Goal: Task Accomplishment & Management: Complete application form

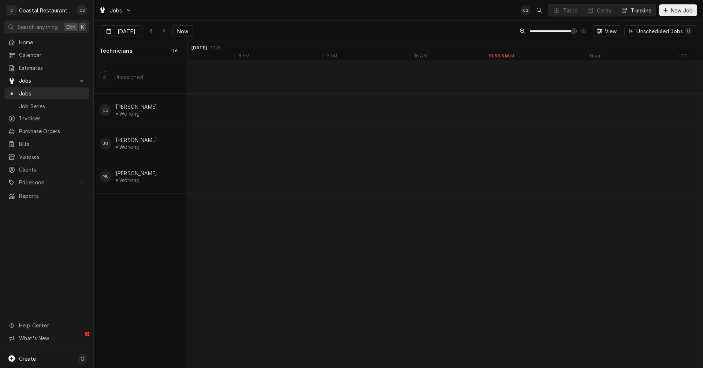
scroll to position [0, 10099]
click at [433, 171] on div "JOB-1542" at bounding box center [427, 169] width 70 height 9
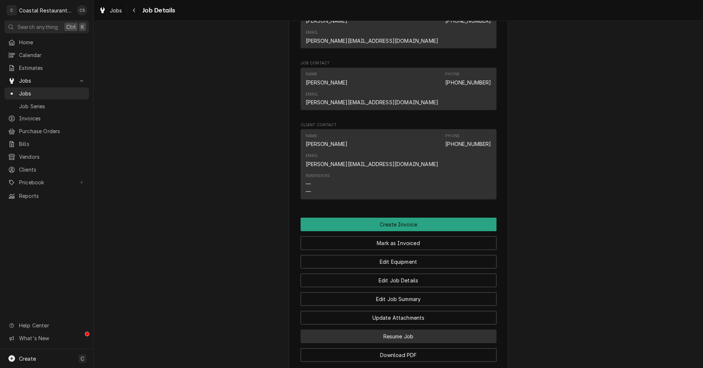
scroll to position [557, 0]
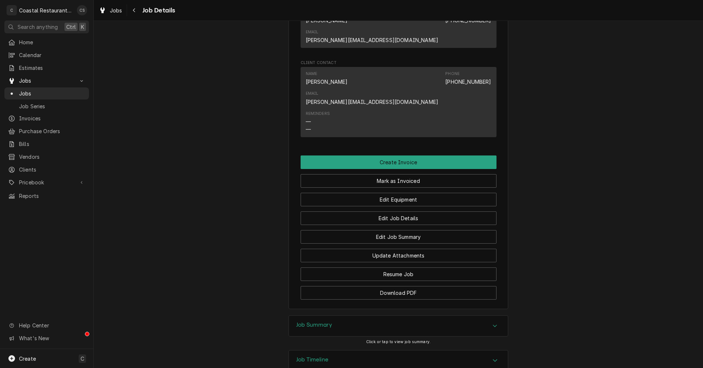
click at [322, 322] on h3 "Job Summary" at bounding box center [314, 325] width 36 height 7
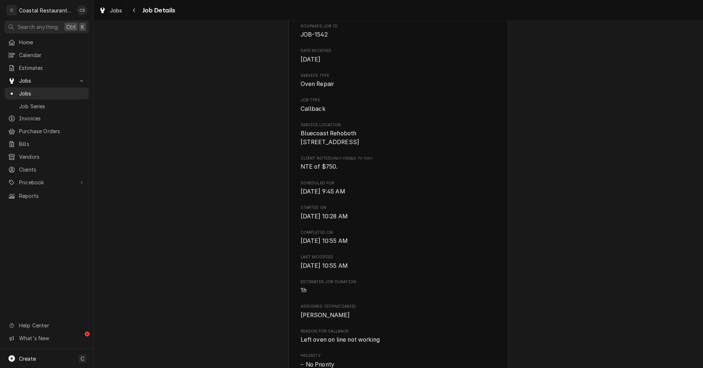
scroll to position [36, 0]
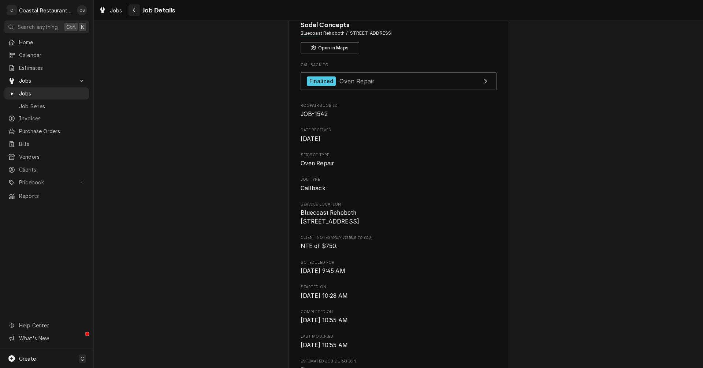
click at [137, 9] on div "Navigate back" at bounding box center [134, 10] width 7 height 7
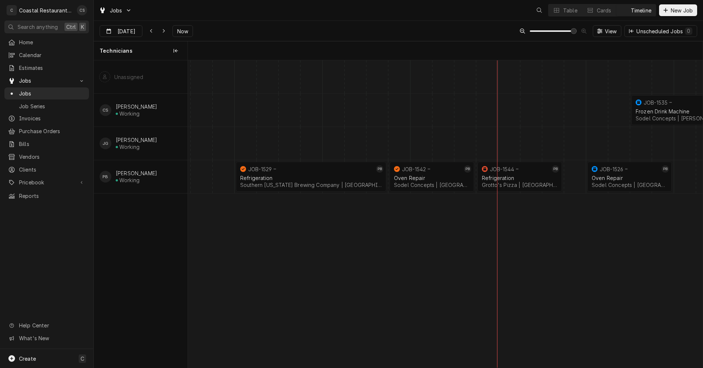
scroll to position [0, 10208]
click at [314, 175] on div "Refrigeration Southern Delaware Brewing Company | Rehoboth Beach, 19971" at bounding box center [311, 181] width 145 height 16
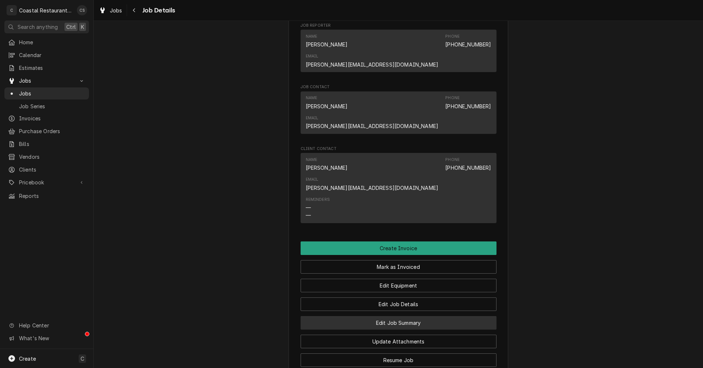
scroll to position [549, 0]
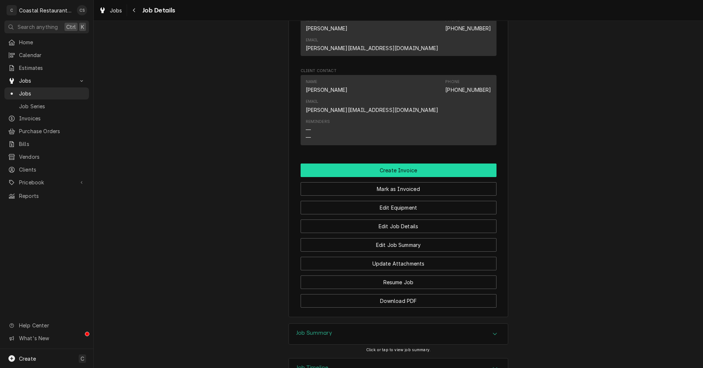
click at [396, 164] on button "Create Invoice" at bounding box center [398, 171] width 196 height 14
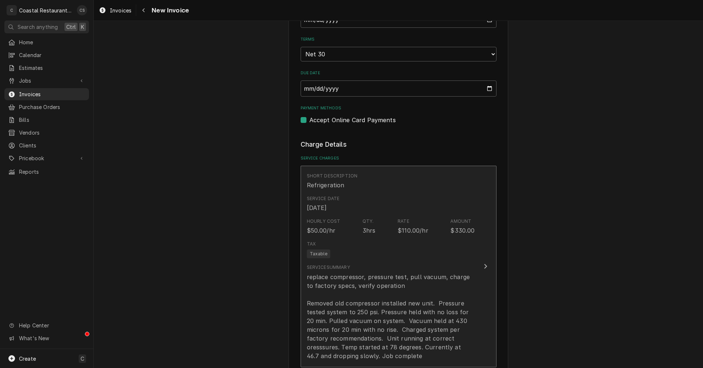
scroll to position [586, 0]
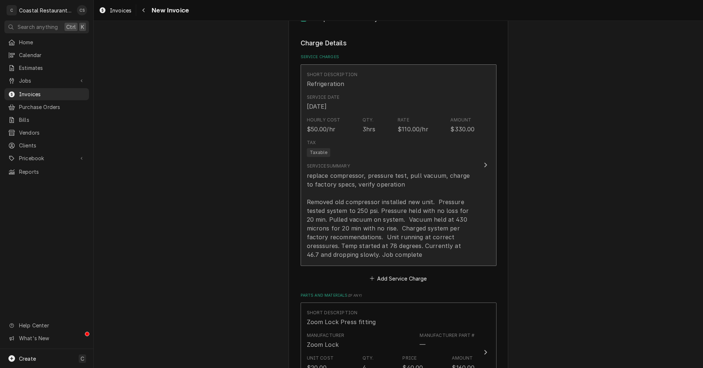
click at [390, 183] on div "replace compressor, pressure test, pull vacuum, charge to factory specs, verify…" at bounding box center [391, 215] width 168 height 88
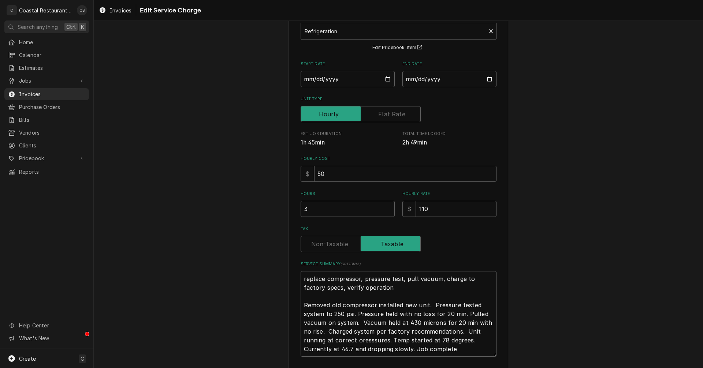
scroll to position [98, 0]
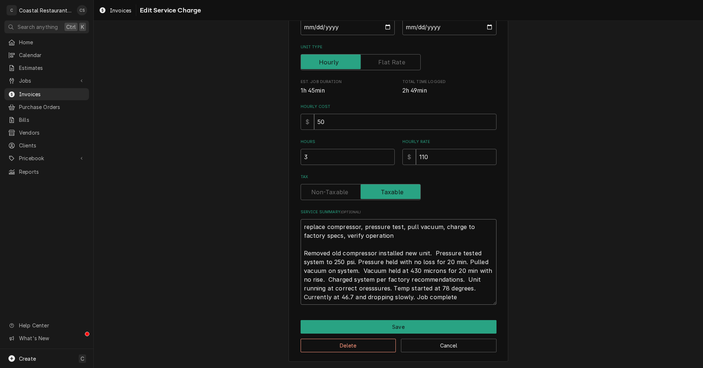
drag, startPoint x: 366, startPoint y: 235, endPoint x: 299, endPoint y: 226, distance: 67.9
click at [300, 226] on textarea "replace compressor, pressure test, pull vacuum, charge to factory specs, verify…" at bounding box center [398, 262] width 196 height 86
type textarea "x"
type textarea "Removed old compressor installed new unit. Pressure tested system to 250 psi. P…"
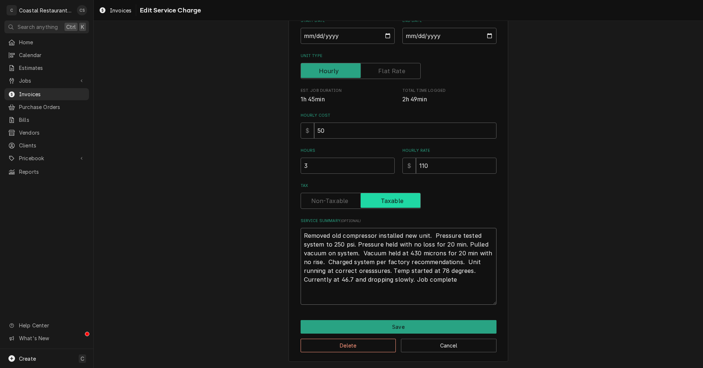
scroll to position [90, 0]
click at [428, 253] on textarea "Removed old compressor installed new unit. Pressure tested system to 250 psi. P…" at bounding box center [398, 266] width 196 height 77
paste textarea "replace compressor, pressure test, pull vacuum, charge to factory specs, verify…"
type textarea "x"
type textarea "Removed old compressor installed new unit. replace compressor, pressure test, p…"
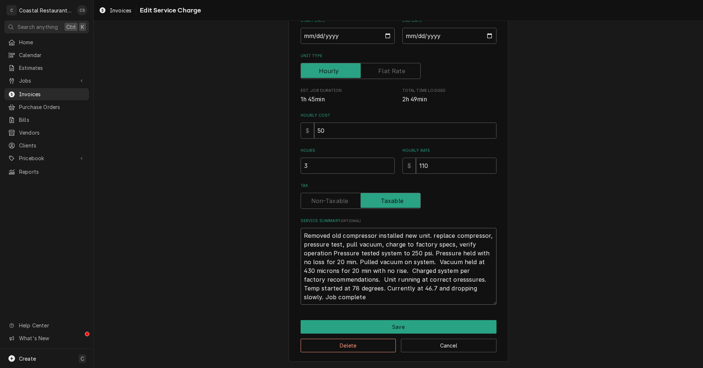
scroll to position [98, 0]
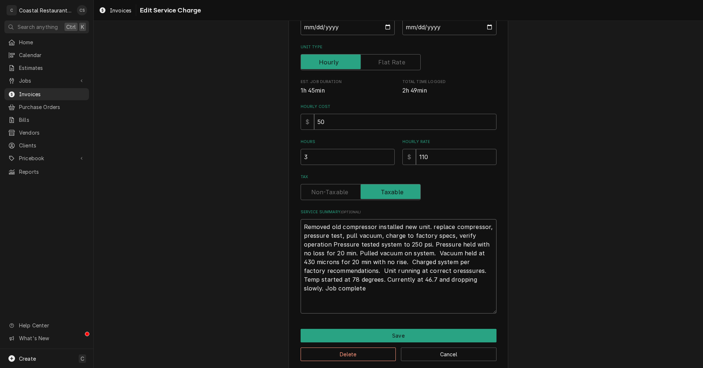
drag, startPoint x: 327, startPoint y: 262, endPoint x: 379, endPoint y: 252, distance: 52.6
click at [379, 252] on textarea "Removed old compressor installed new unit. replace compressor, pressure test, p…" at bounding box center [398, 266] width 196 height 94
type textarea "x"
type textarea "Removed old compressor installed new unit. replace compressor, pressure test, p…"
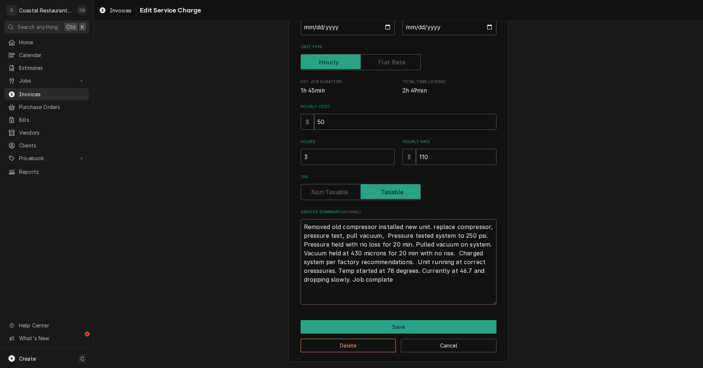
type textarea "x"
type textarea "Removed old compressor installed new unit. replace compressor, pressure test, p…"
type textarea "x"
type textarea "Removed old compressor installed new unit. replace compressor, pressure test, p…"
type textarea "x"
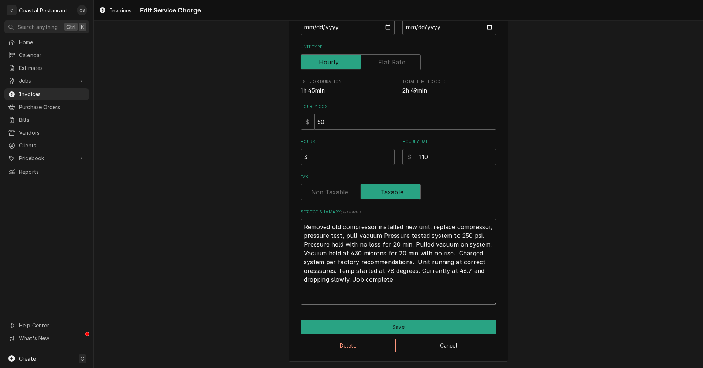
type textarea "Removed old compressor installed new unit. replace compressor, pressure test, p…"
click at [304, 289] on textarea "Removed old compressor installed new unit. replace compressor, pressure test, p…" at bounding box center [398, 262] width 196 height 86
type textarea "x"
type textarea "Removed old compressor installed new unit. replace compressor, pressure test, p…"
type textarea "x"
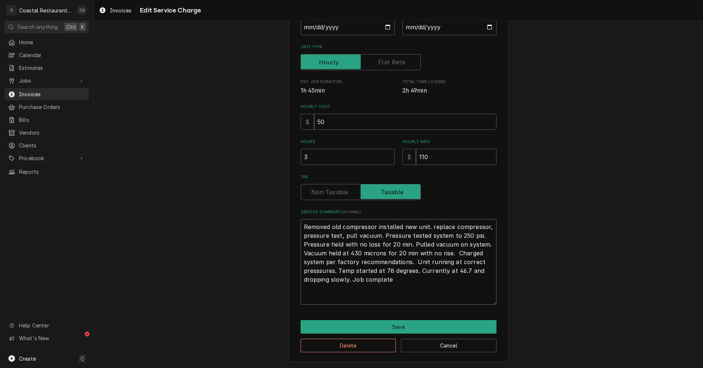
click at [401, 299] on textarea "Removed old compressor installed new unit. replace compressor, pressure test, p…" at bounding box center [398, 262] width 196 height 86
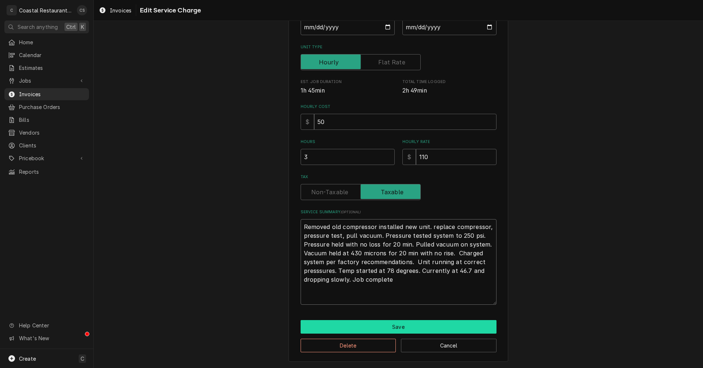
type textarea "Removed old compressor installed new unit. replace compressor, pressure test, p…"
click at [399, 326] on button "Save" at bounding box center [398, 327] width 196 height 14
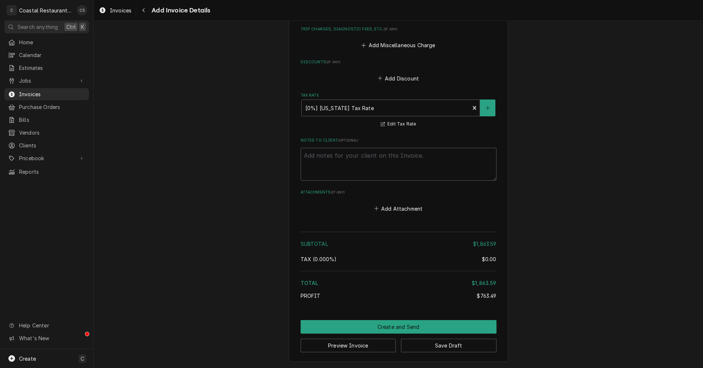
scroll to position [1399, 0]
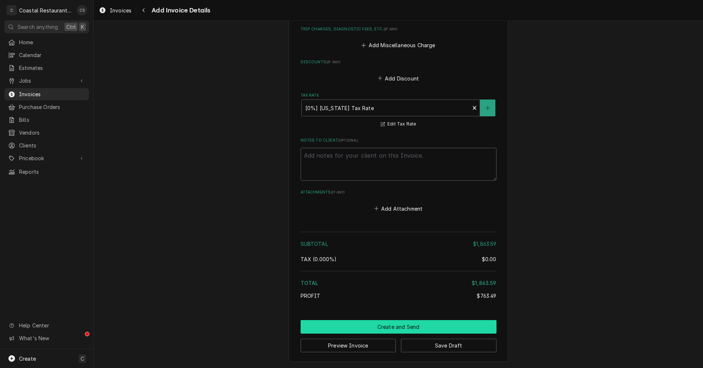
click at [397, 329] on button "Create and Send" at bounding box center [398, 327] width 196 height 14
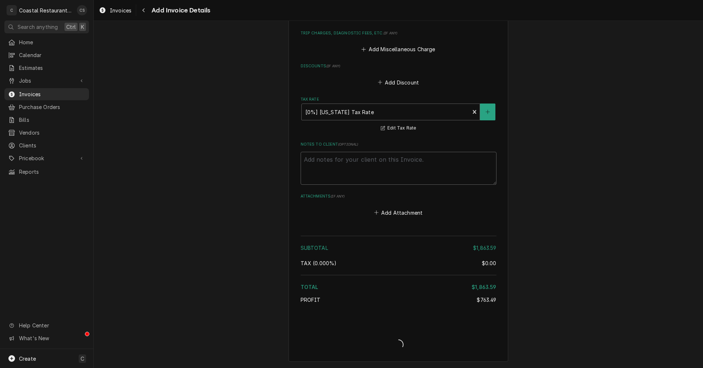
scroll to position [1395, 0]
type textarea "x"
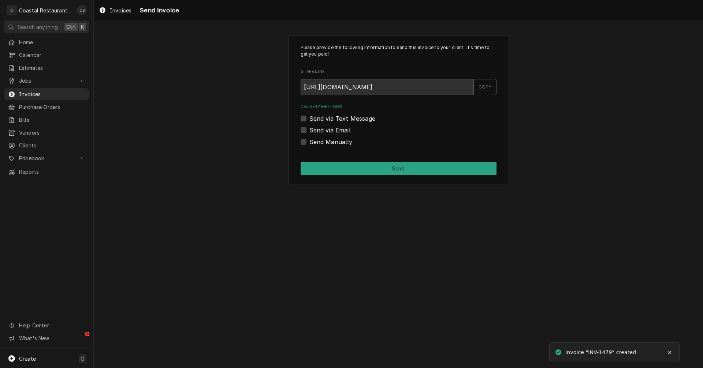
click at [309, 130] on label "Send via Email" at bounding box center [329, 130] width 41 height 9
click at [309, 130] on input "Send via Email" at bounding box center [407, 134] width 196 height 16
checkbox input "true"
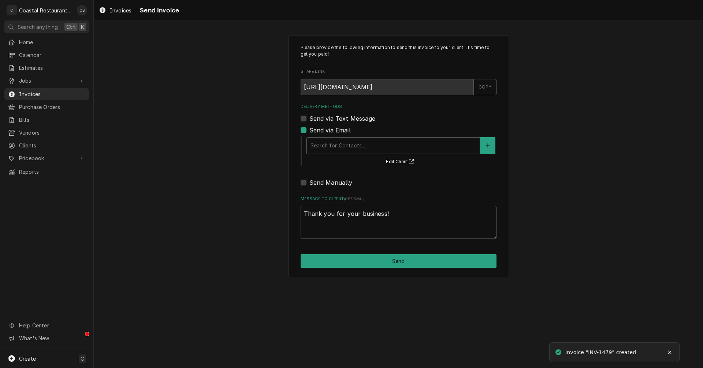
click at [329, 146] on div "Delivery Methods" at bounding box center [392, 145] width 165 height 13
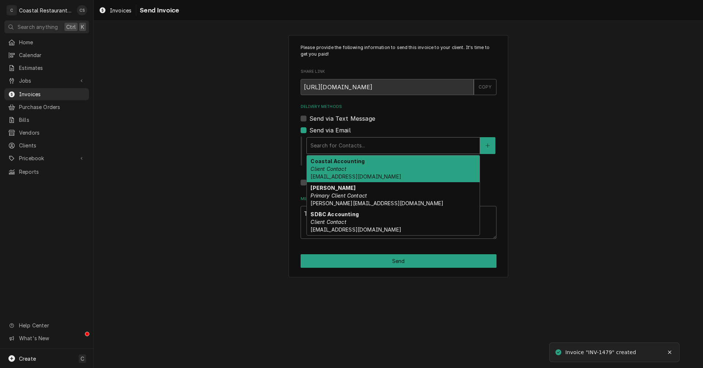
click at [334, 162] on strong "Coastal Accounting" at bounding box center [337, 161] width 54 height 6
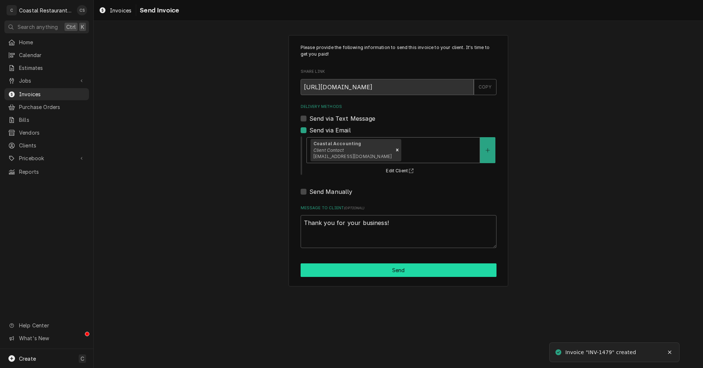
click at [388, 272] on button "Send" at bounding box center [398, 271] width 196 height 14
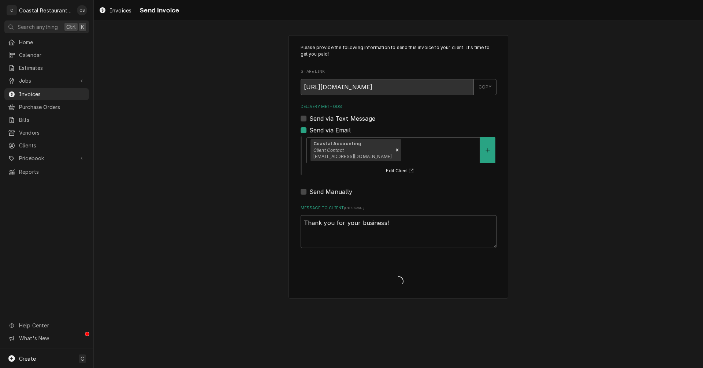
type textarea "x"
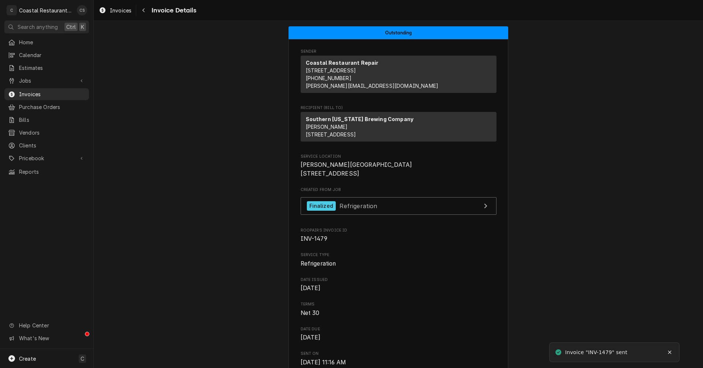
drag, startPoint x: 145, startPoint y: 11, endPoint x: 150, endPoint y: 20, distance: 9.9
click at [145, 11] on icon "Navigate back" at bounding box center [143, 10] width 3 height 5
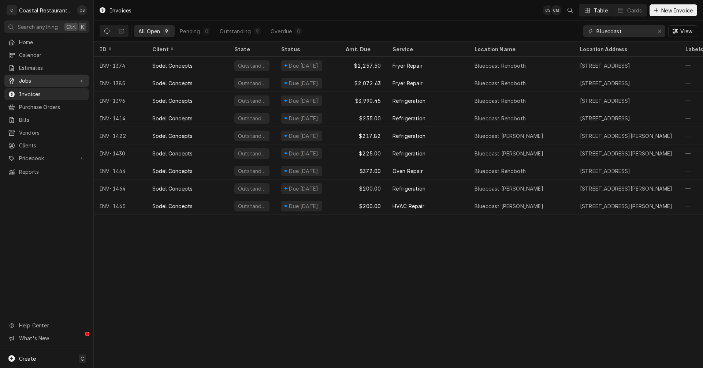
click at [47, 77] on span "Jobs" at bounding box center [46, 81] width 55 height 8
click at [45, 90] on span "Jobs" at bounding box center [52, 94] width 66 height 8
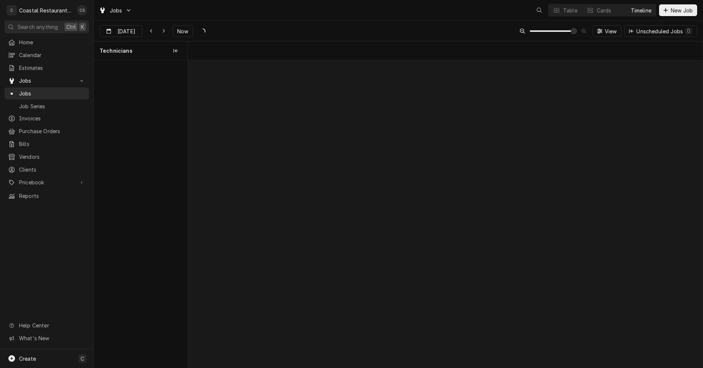
scroll to position [0, 10208]
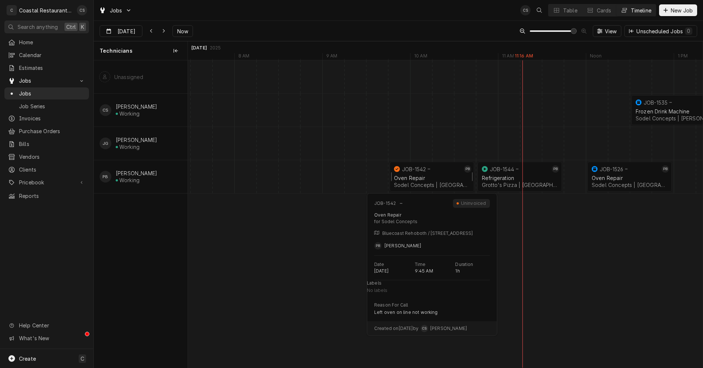
click at [410, 175] on div "Oven Repair Sodel Concepts | [GEOGRAPHIC_DATA], 19971" at bounding box center [431, 181] width 79 height 16
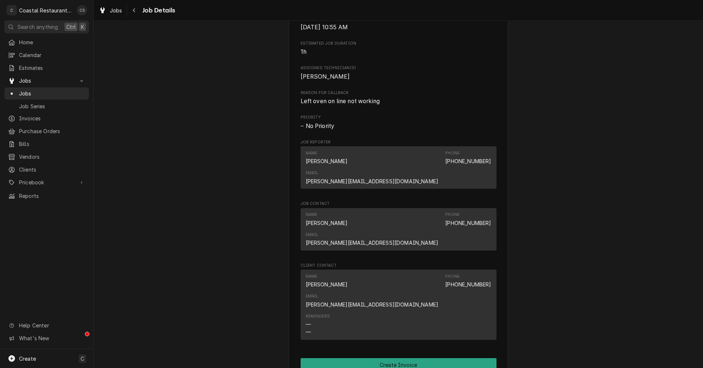
scroll to position [512, 0]
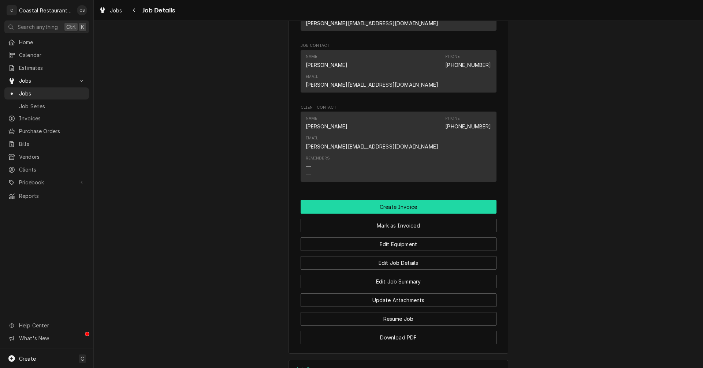
click at [401, 200] on button "Create Invoice" at bounding box center [398, 207] width 196 height 14
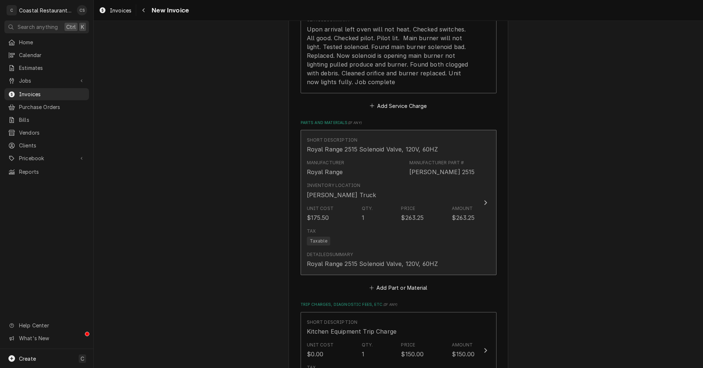
scroll to position [878, 0]
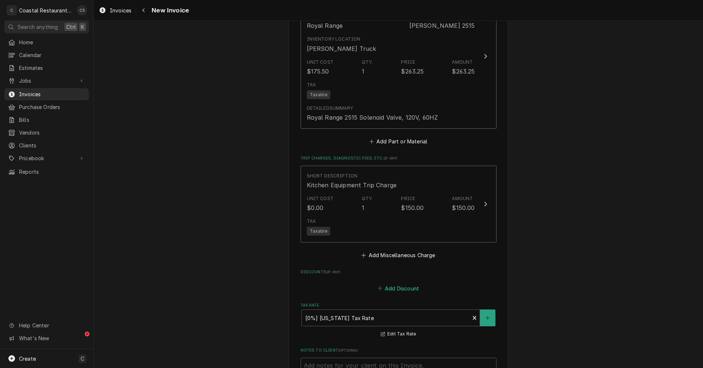
click at [397, 288] on button "Add Discount" at bounding box center [398, 288] width 44 height 10
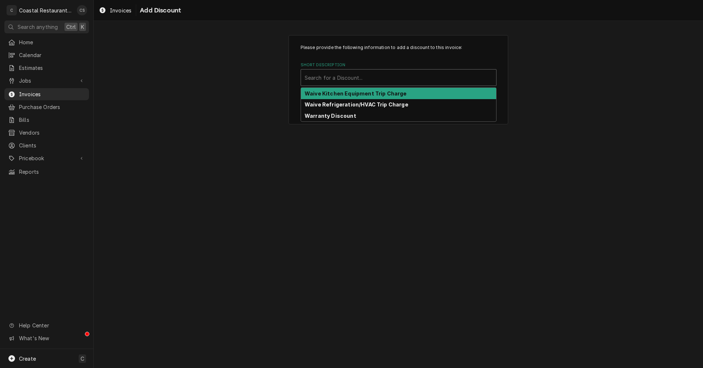
click at [323, 78] on div "Short Description" at bounding box center [399, 77] width 188 height 13
click at [330, 94] on strong "Waive Kitchen Equipment Trip Charge" at bounding box center [356, 93] width 102 height 6
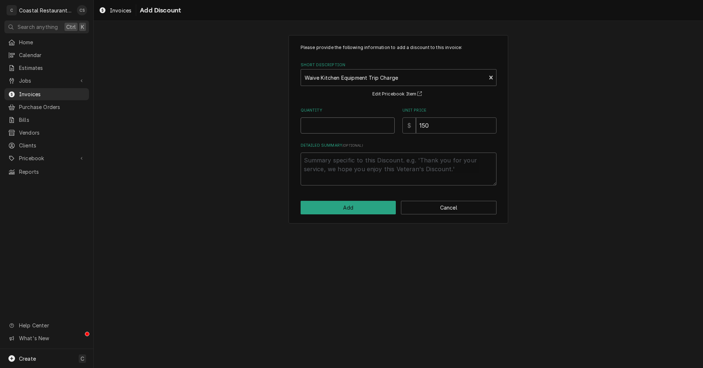
click at [336, 129] on input "Quantity" at bounding box center [347, 125] width 94 height 16
type textarea "x"
type input "1"
click at [346, 209] on button "Add" at bounding box center [348, 208] width 96 height 14
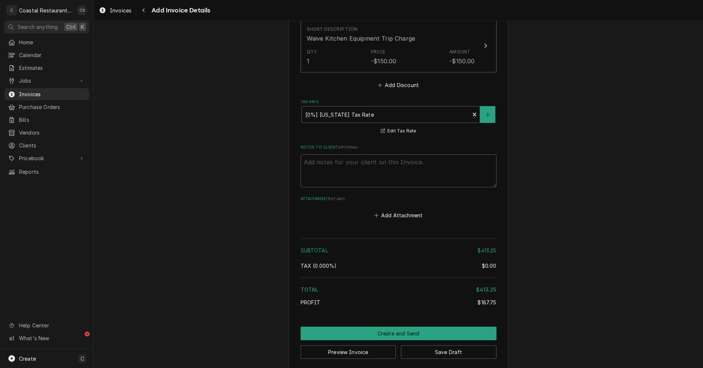
scroll to position [1146, 0]
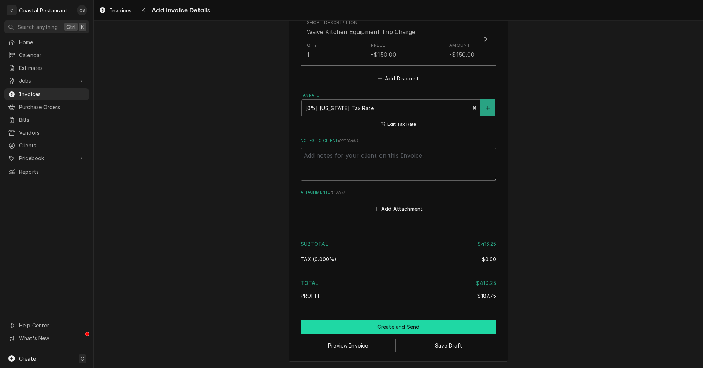
click at [395, 326] on button "Create and Send" at bounding box center [398, 327] width 196 height 14
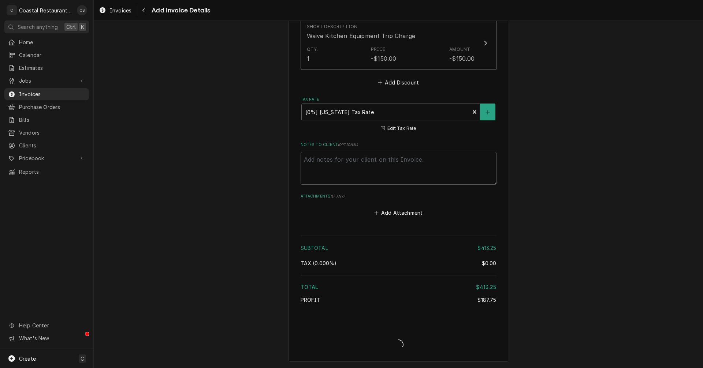
type textarea "x"
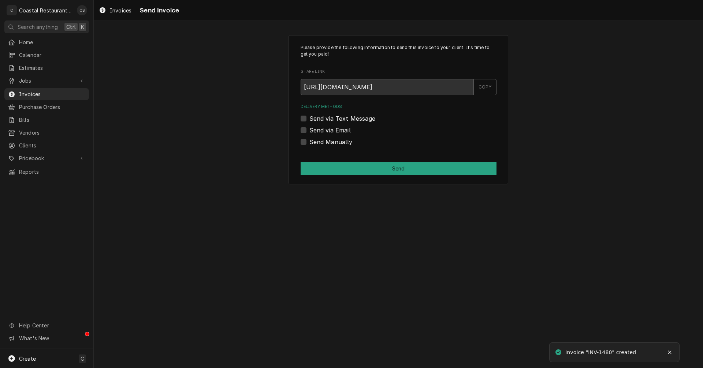
click at [309, 131] on label "Send via Email" at bounding box center [329, 130] width 41 height 9
click at [309, 131] on input "Send via Email" at bounding box center [407, 134] width 196 height 16
checkbox input "true"
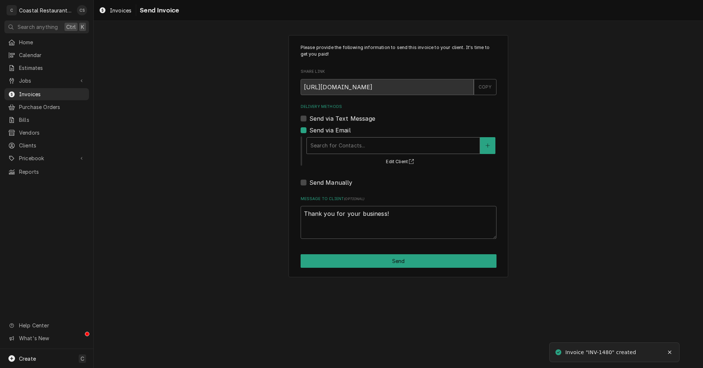
click at [325, 145] on div "Delivery Methods" at bounding box center [392, 145] width 165 height 13
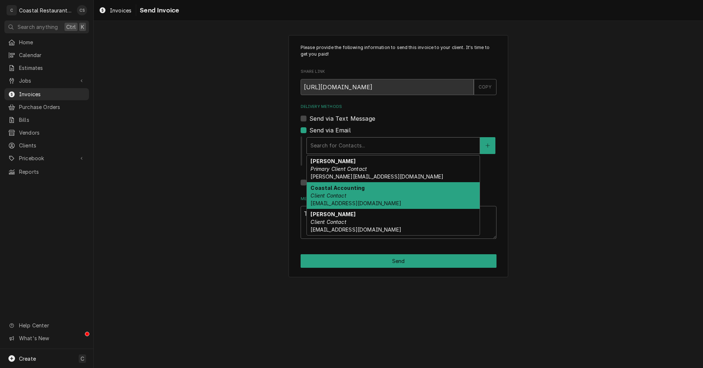
click at [335, 194] on em "Client Contact" at bounding box center [328, 196] width 36 height 6
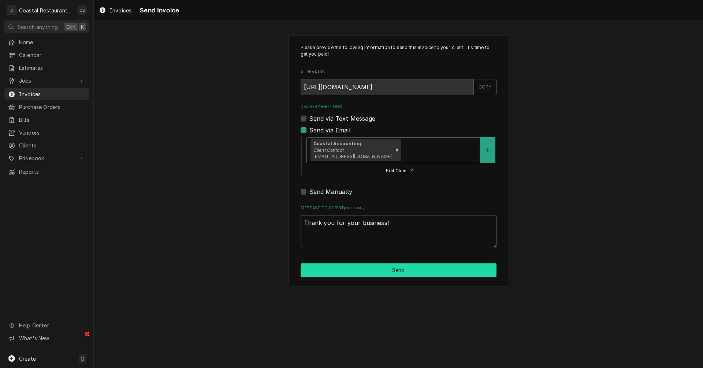
click at [396, 270] on button "Send" at bounding box center [398, 271] width 196 height 14
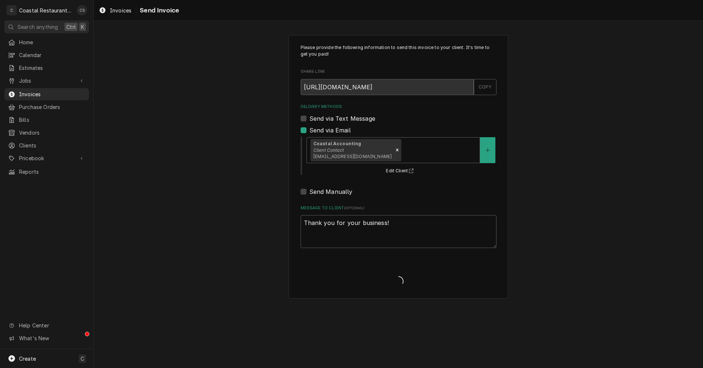
type textarea "x"
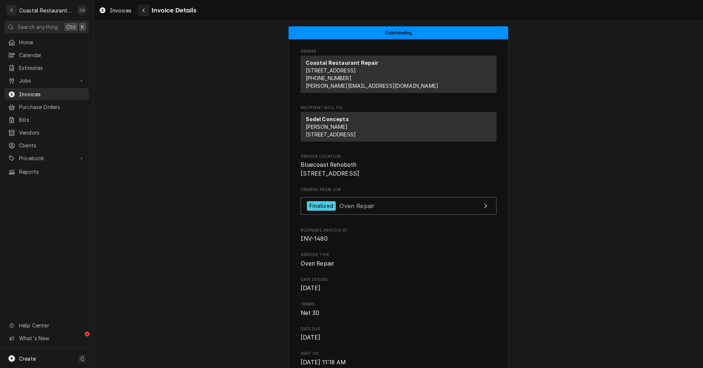
click at [146, 11] on div "Navigate back" at bounding box center [143, 10] width 7 height 7
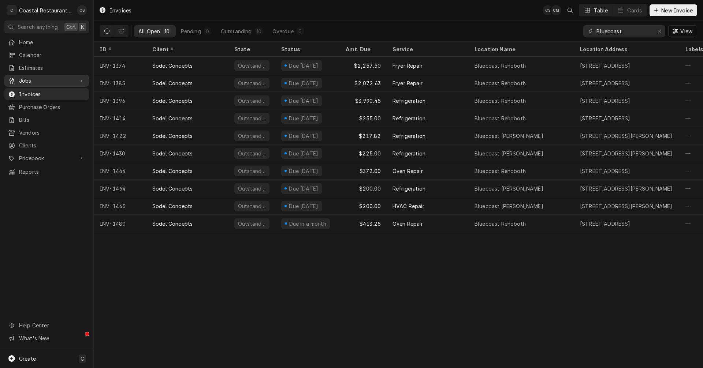
click at [51, 81] on span "Jobs" at bounding box center [46, 81] width 55 height 8
click at [46, 90] on span "Jobs" at bounding box center [52, 94] width 66 height 8
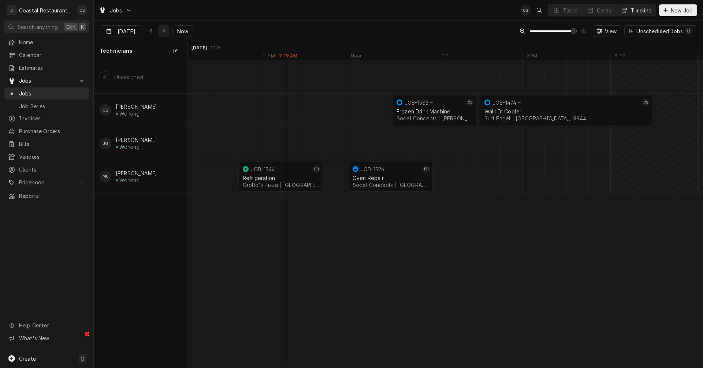
click at [164, 29] on icon "Dynamic Content Wrapper" at bounding box center [163, 31] width 3 height 5
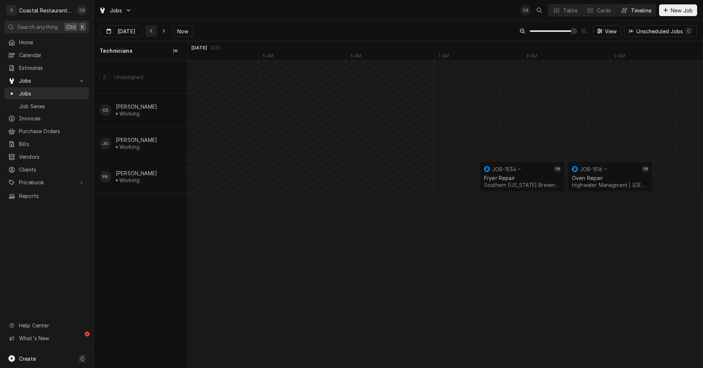
click at [145, 29] on button "Dynamic Content Wrapper" at bounding box center [151, 31] width 12 height 12
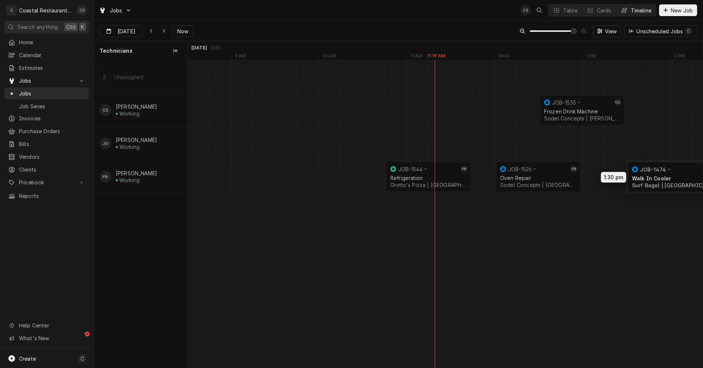
drag, startPoint x: 676, startPoint y: 105, endPoint x: 673, endPoint y: 172, distance: 67.0
click at [673, 172] on div "12:30 PM 1:30 PM JOB-1535 CS Frozen Drink Machine Sodel Concepts | Bethany Beac…" at bounding box center [445, 213] width 515 height 307
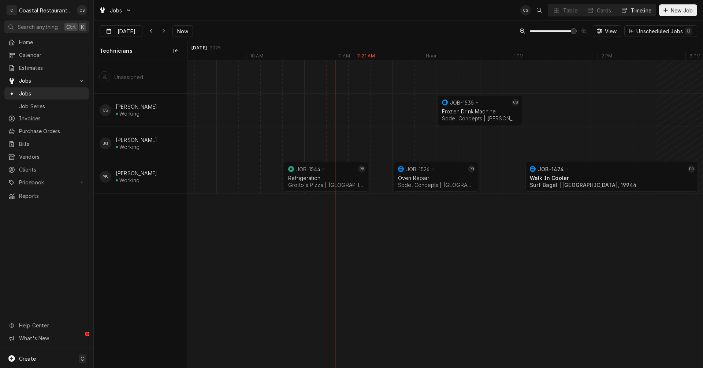
scroll to position [0, 10417]
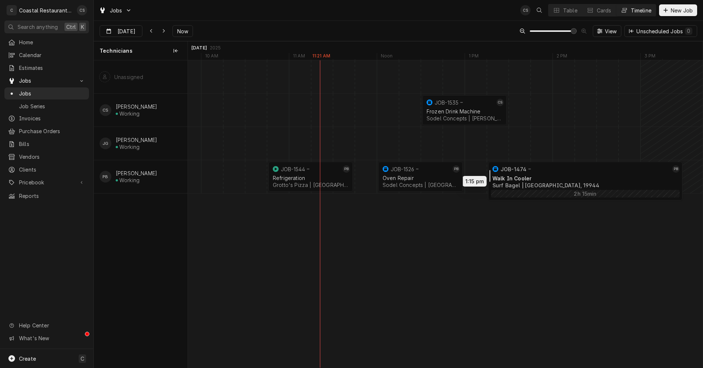
drag, startPoint x: 518, startPoint y: 172, endPoint x: 500, endPoint y: 173, distance: 17.6
drag, startPoint x: 680, startPoint y: 172, endPoint x: 641, endPoint y: 172, distance: 39.2
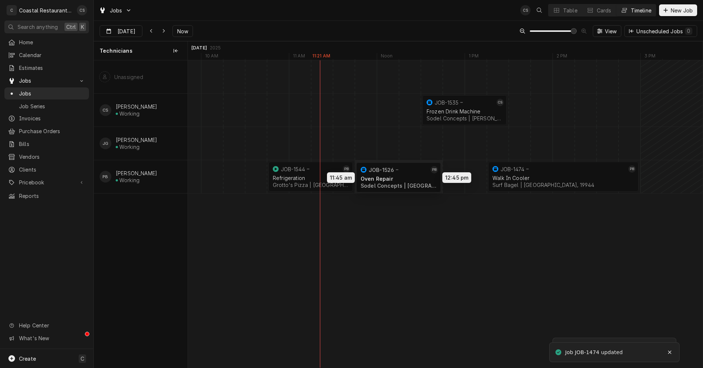
drag, startPoint x: 416, startPoint y: 172, endPoint x: 398, endPoint y: 173, distance: 17.9
click at [398, 173] on div "12:30 PM 1:30 PM JOB-1535 CS Frozen Drink Machine Sodel Concepts | Bethany Beac…" at bounding box center [445, 213] width 515 height 307
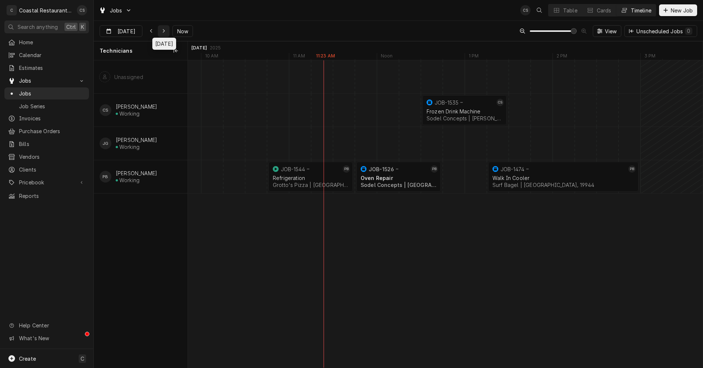
click at [162, 30] on icon "Dynamic Content Wrapper" at bounding box center [163, 31] width 3 height 5
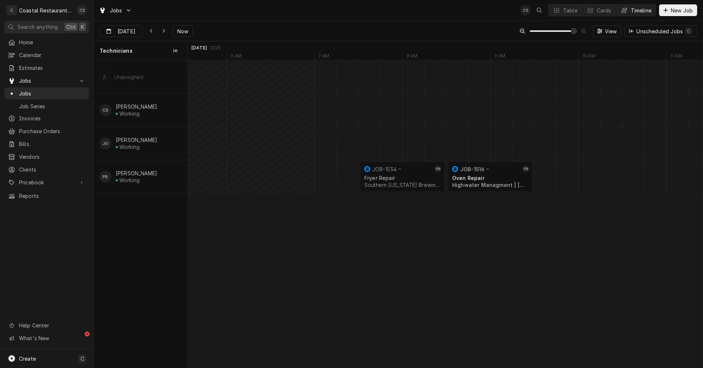
scroll to position [0, 12224]
click at [455, 178] on div "7:30 AM 8:30 AM JOB-1534 PB Fryer Repair Southern Delaware Brewing Company | Oc…" at bounding box center [445, 213] width 515 height 307
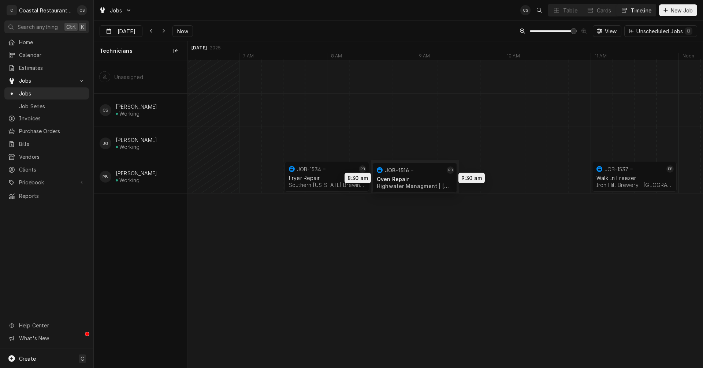
click at [453, 178] on div "7:30 AM 8:30 AM JOB-1534 PB Fryer Repair Southern Delaware Brewing Company | Oc…" at bounding box center [445, 213] width 515 height 307
drag, startPoint x: 453, startPoint y: 176, endPoint x: 533, endPoint y: 176, distance: 80.2
click at [163, 29] on icon "Dynamic Content Wrapper" at bounding box center [163, 31] width 3 height 5
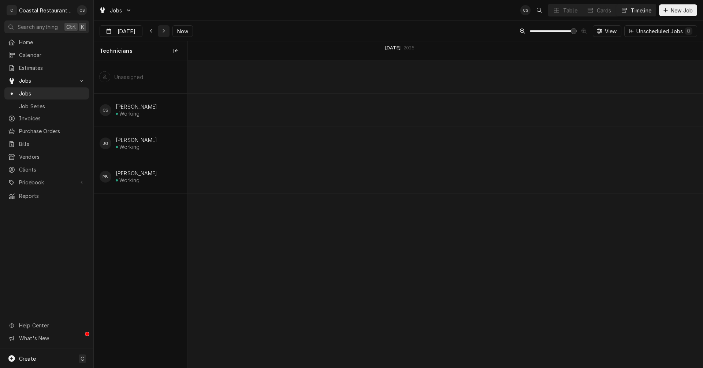
scroll to position [0, 14137]
type input "[DATE]"
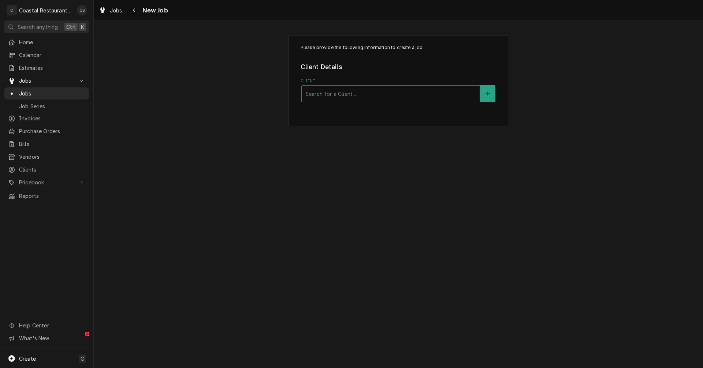
click at [329, 93] on div "Client" at bounding box center [390, 93] width 171 height 13
type input "Yellow"
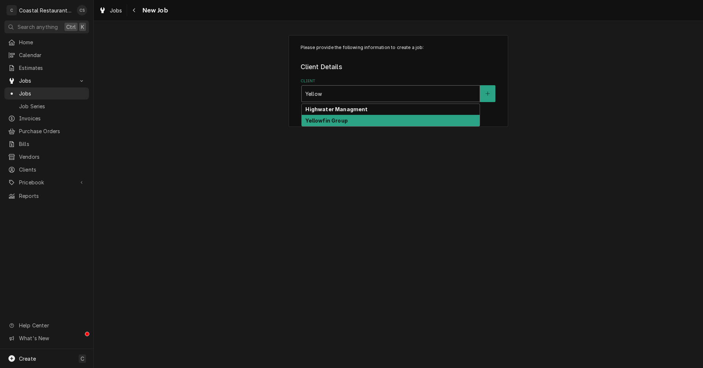
click at [328, 122] on strong "Yellowfin Group" at bounding box center [326, 120] width 42 height 6
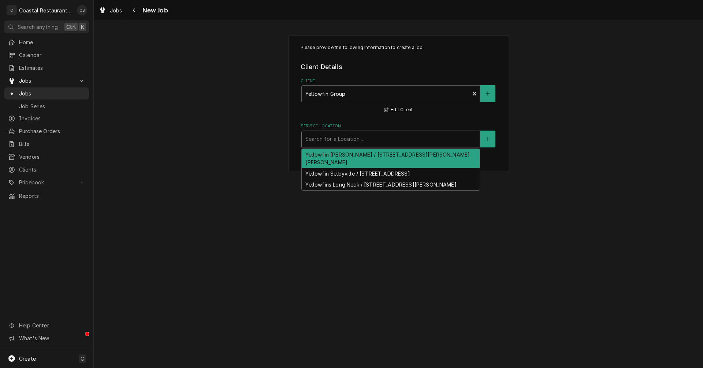
click at [332, 142] on div "Service Location" at bounding box center [390, 138] width 171 height 13
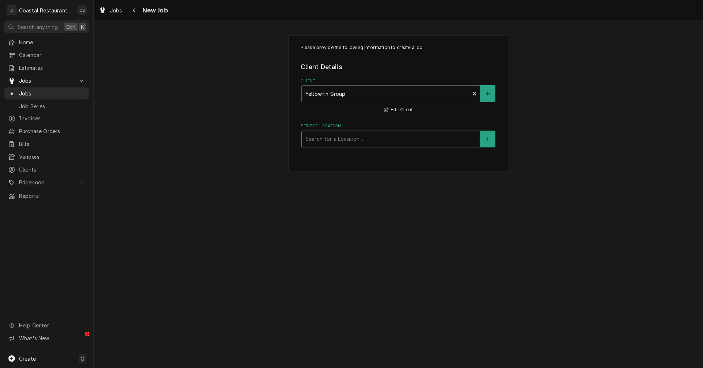
click at [334, 140] on div "Service Location" at bounding box center [390, 138] width 171 height 13
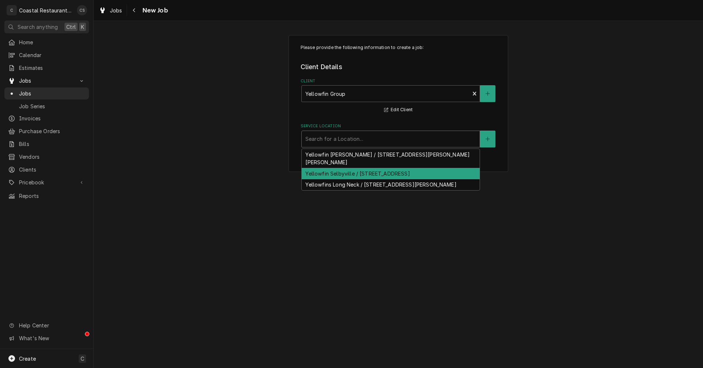
click at [344, 168] on div "Yellowfin Selbyville / [STREET_ADDRESS]" at bounding box center [391, 173] width 178 height 11
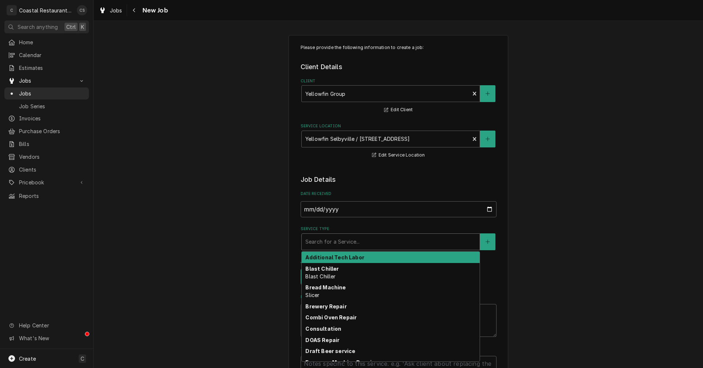
click at [335, 242] on div "Service Type" at bounding box center [390, 241] width 171 height 13
click at [38, 77] on span "Jobs" at bounding box center [46, 81] width 55 height 8
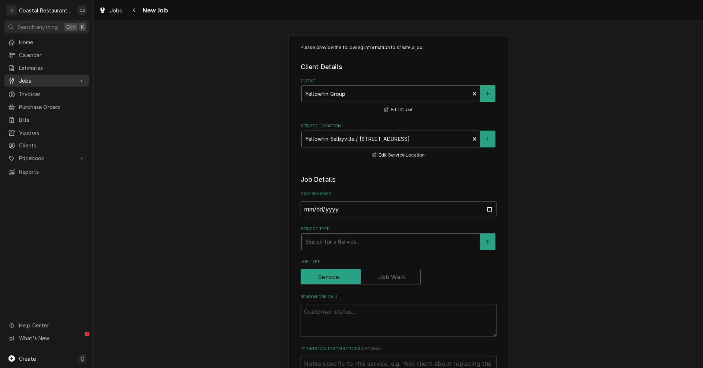
click at [38, 77] on span "Jobs" at bounding box center [46, 81] width 55 height 8
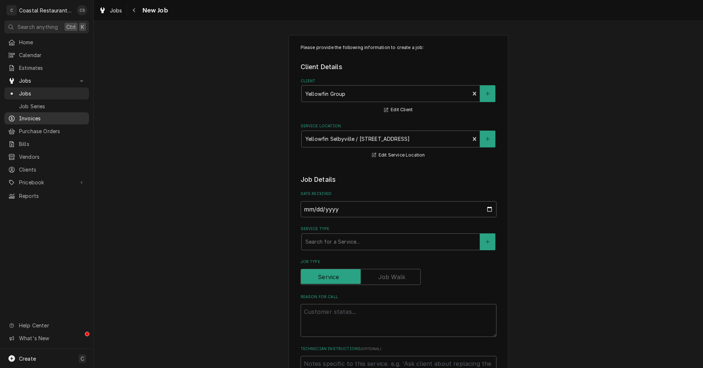
click at [33, 117] on span "Invoices" at bounding box center [52, 119] width 66 height 8
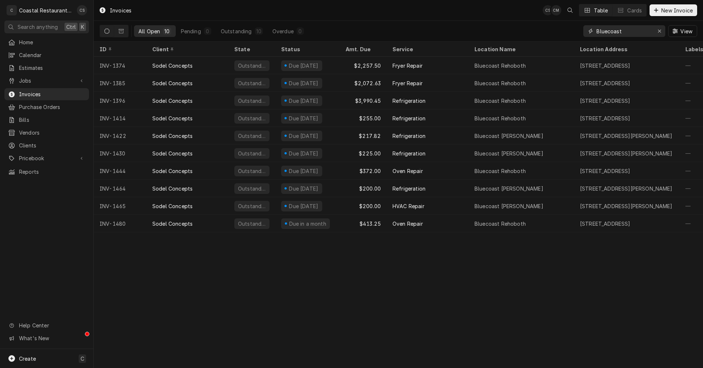
click at [660, 29] on icon "Erase input" at bounding box center [659, 31] width 4 height 5
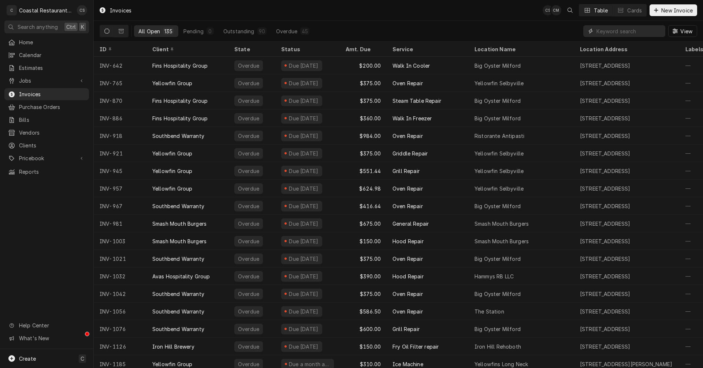
click at [616, 32] on input "Dynamic Content Wrapper" at bounding box center [628, 31] width 65 height 12
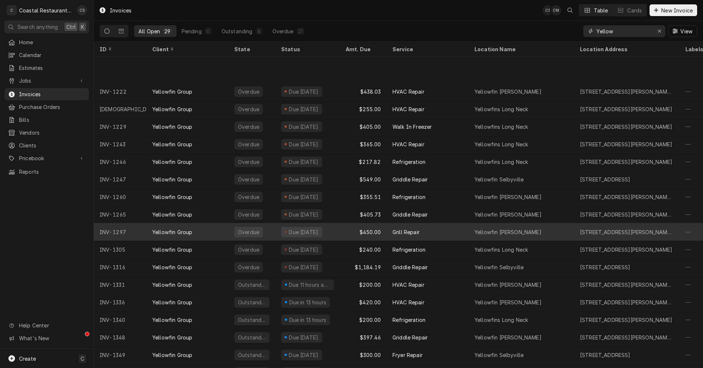
scroll to position [202, 0]
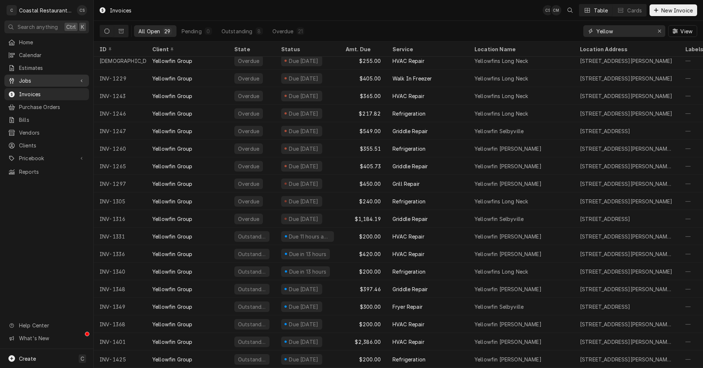
type input "Yellow"
click at [34, 77] on span "Jobs" at bounding box center [46, 81] width 55 height 8
click at [35, 90] on span "Jobs" at bounding box center [52, 94] width 66 height 8
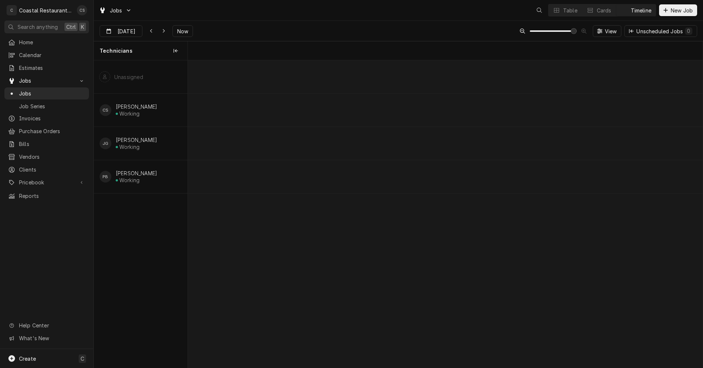
scroll to position [0, 10194]
click at [412, 177] on div "Dynamic Content Wrapper" at bounding box center [567, 176] width 21147 height 33
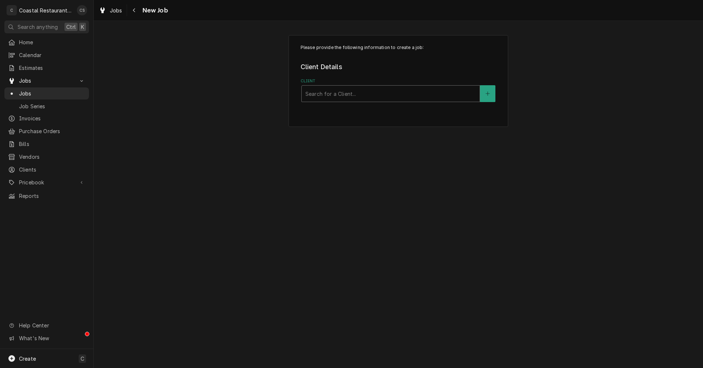
click at [387, 98] on div "Client" at bounding box center [390, 93] width 171 height 13
type input "Yellow"
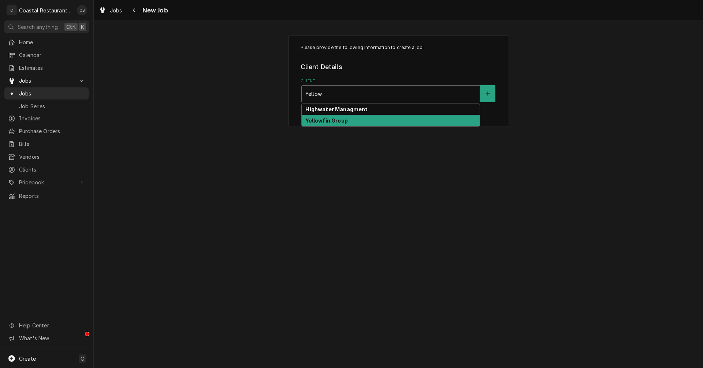
click at [344, 121] on strong "Yellowfin Group" at bounding box center [326, 120] width 42 height 6
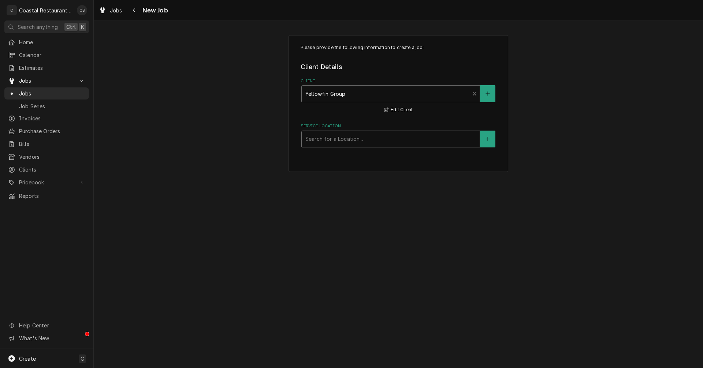
click at [336, 143] on div "Service Location" at bounding box center [390, 138] width 171 height 13
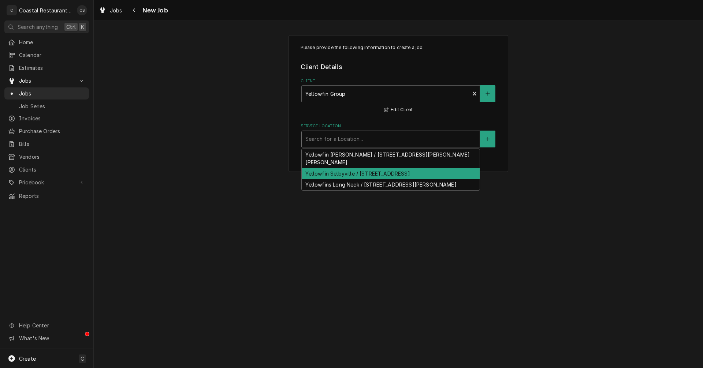
click at [339, 168] on div "Yellowfin Selbyville / [STREET_ADDRESS]" at bounding box center [391, 173] width 178 height 11
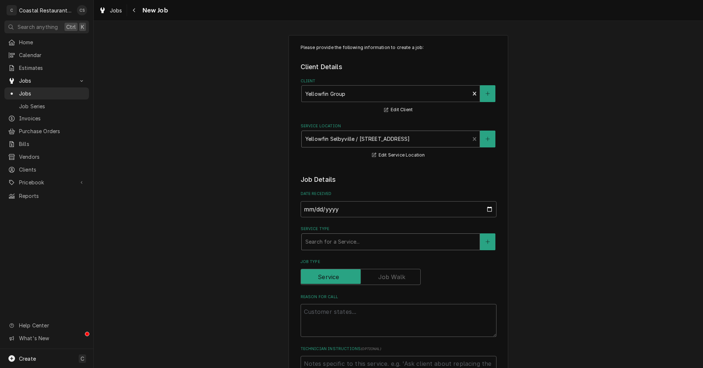
click at [329, 245] on div "Service Type" at bounding box center [390, 241] width 171 height 13
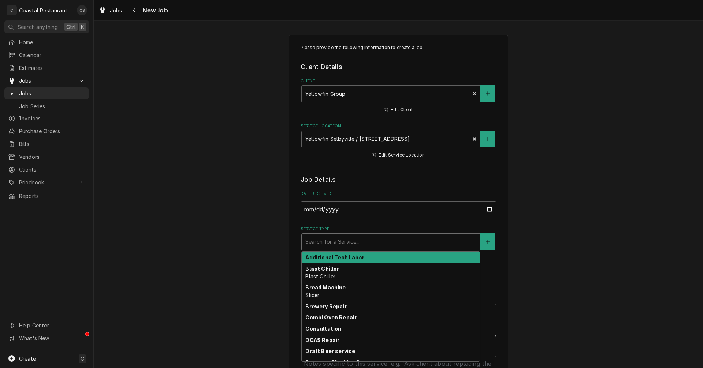
type textarea "x"
type input "G"
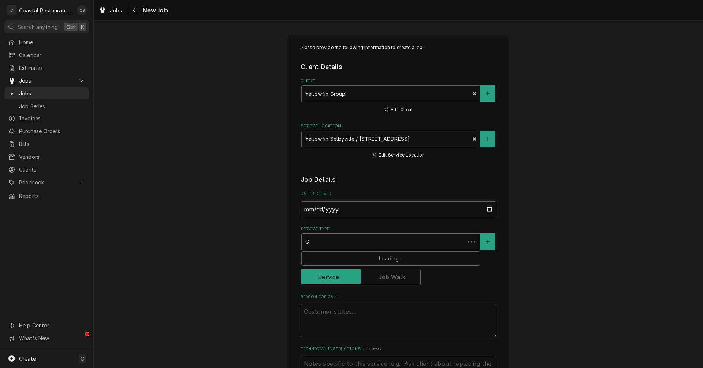
type textarea "x"
type input "Gr"
type textarea "x"
type input "Gri"
type textarea "x"
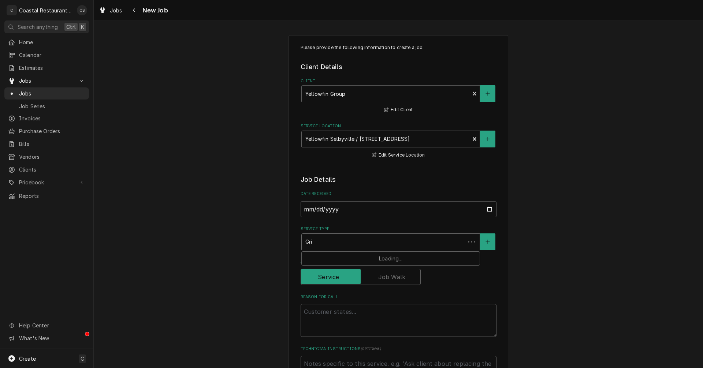
type input "Grid"
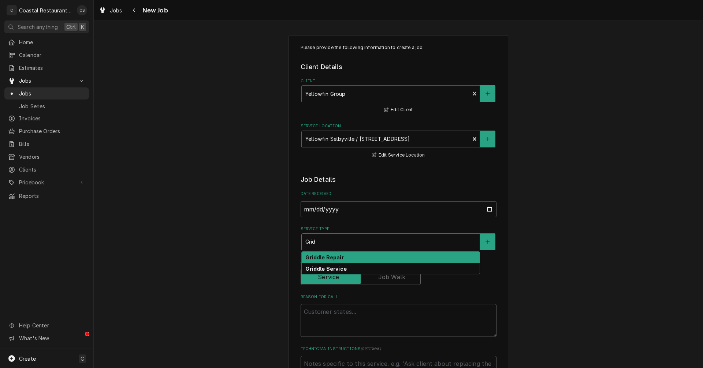
click at [328, 256] on strong "Griddle Repair" at bounding box center [324, 257] width 38 height 6
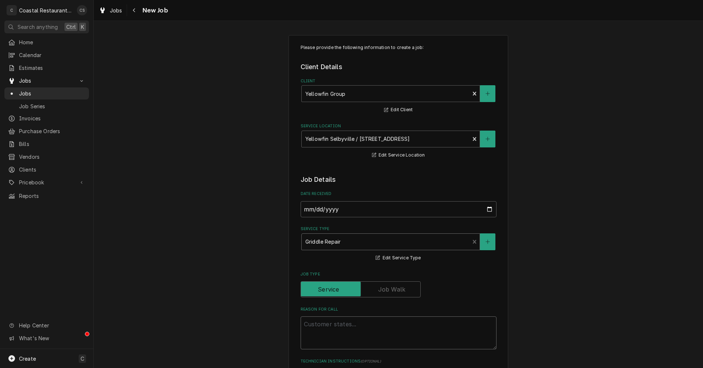
click at [325, 325] on textarea "Reason For Call" at bounding box center [398, 333] width 196 height 33
click at [302, 323] on textarea "Reason For Call" at bounding box center [398, 333] width 196 height 33
paste textarea "Work Order ID: 2528"
type textarea "x"
type textarea "Work Order ID: 2528"
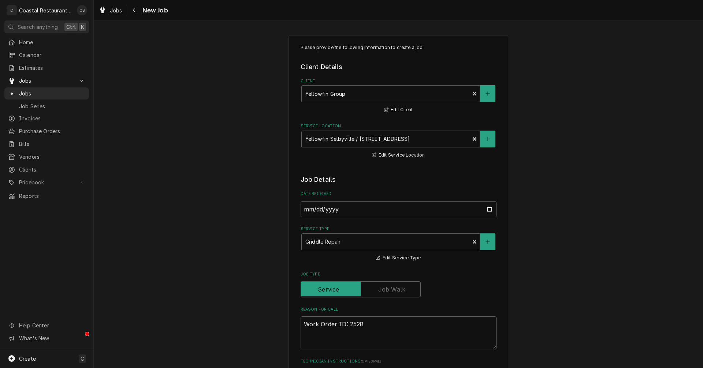
type textarea "x"
type textarea "Work Order ID: 2528"
type textarea "x"
type textarea "Work Order ID: 2528"
click at [365, 326] on textarea "Work Order ID: 2528" at bounding box center [398, 333] width 196 height 33
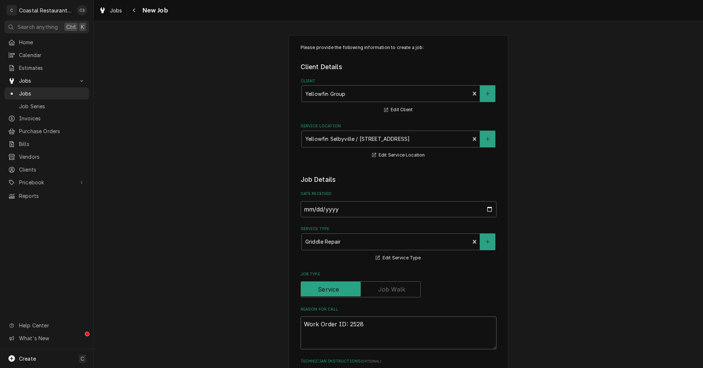
paste textarea "Flames are shooting from far right side pilot light orifice behind the knob cov…"
type textarea "x"
type textarea "Work Order ID: 2528 Flames are shooting from far right side pilot light orifice…"
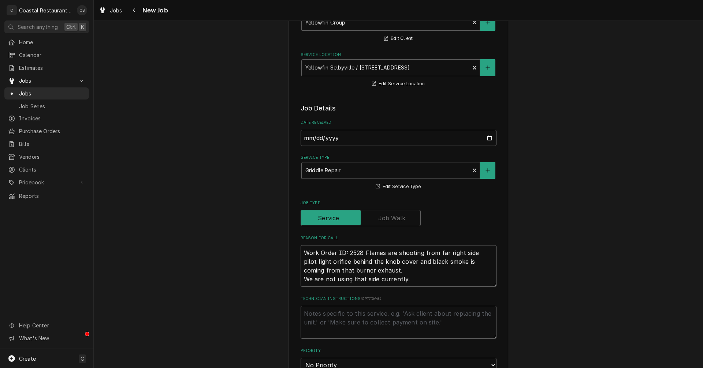
type textarea "x"
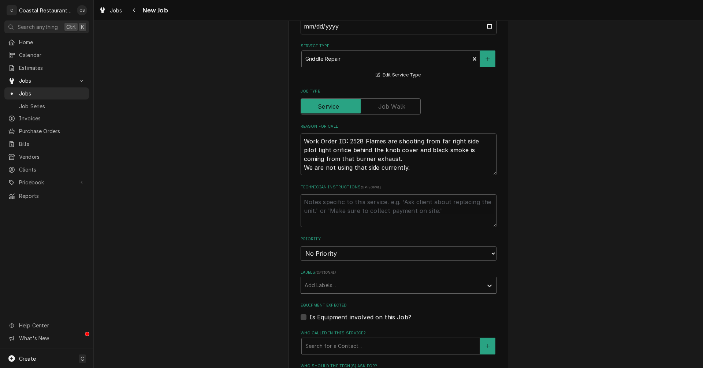
type textarea "Work Order ID: 2528 Flames are shooting from far right side pilot light orifice…"
click at [335, 288] on div "Labels" at bounding box center [392, 285] width 175 height 13
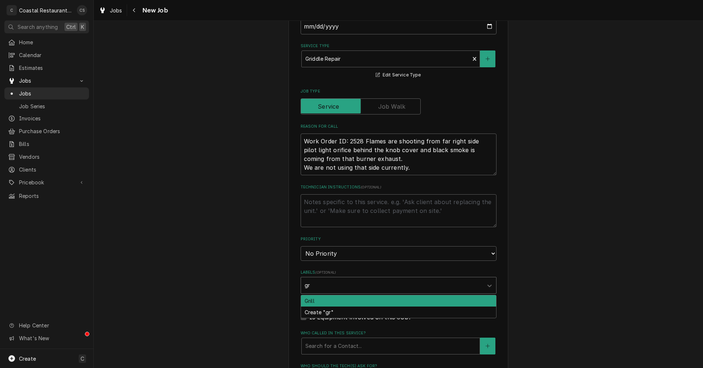
type input "g"
type input "Flat top"
click at [320, 301] on div "Flat top" at bounding box center [398, 300] width 195 height 11
type textarea "x"
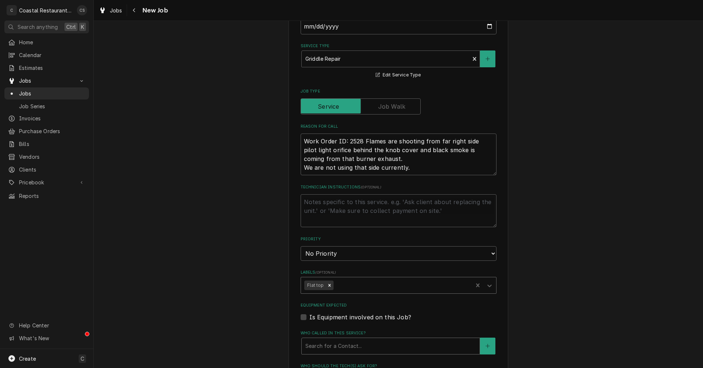
click at [330, 350] on div "Who called in this service?" at bounding box center [390, 346] width 171 height 13
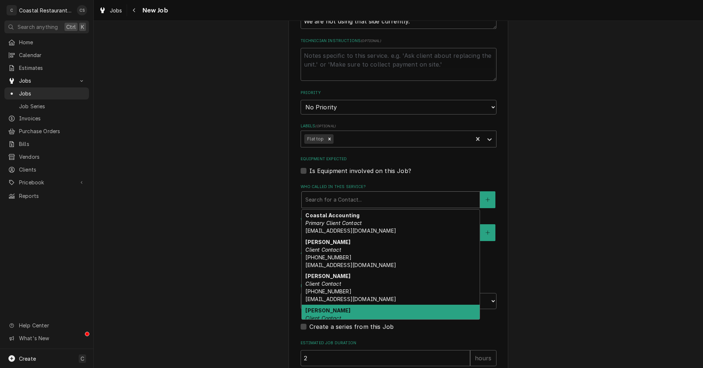
click at [327, 316] on em "Client Contact" at bounding box center [323, 318] width 36 height 6
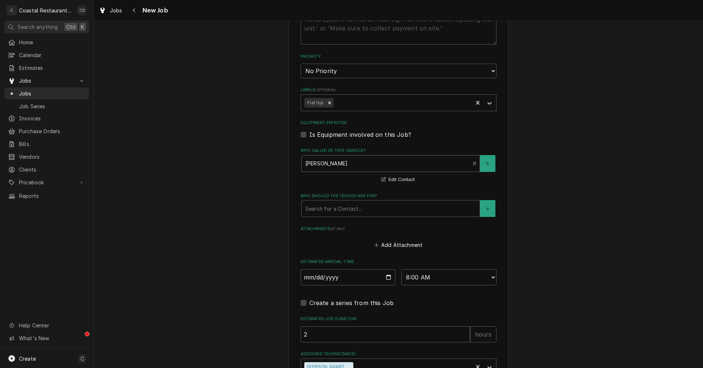
scroll to position [436, 0]
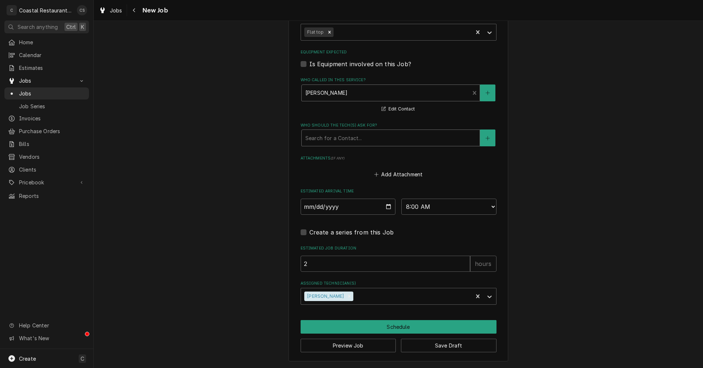
click at [311, 136] on div "Who should the tech(s) ask for?" at bounding box center [390, 137] width 171 height 13
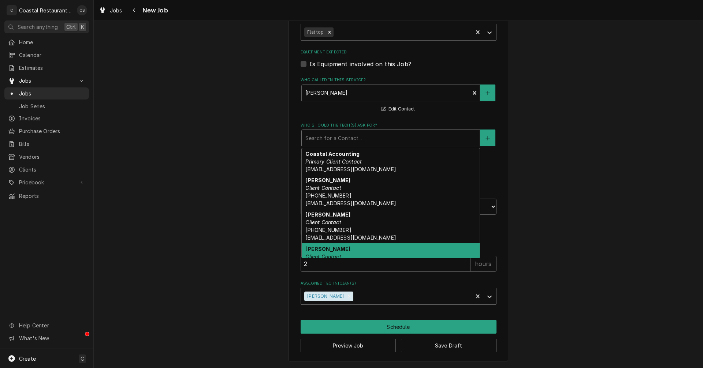
click at [313, 251] on strong "Josh" at bounding box center [327, 249] width 45 height 6
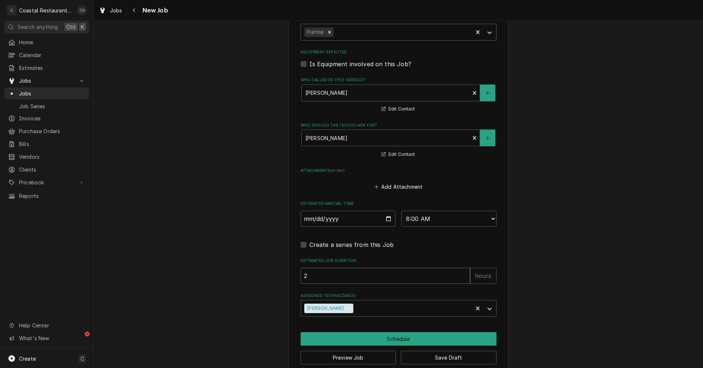
click at [323, 278] on input "2" at bounding box center [384, 276] width 169 height 16
type textarea "x"
type input "1"
type textarea "x"
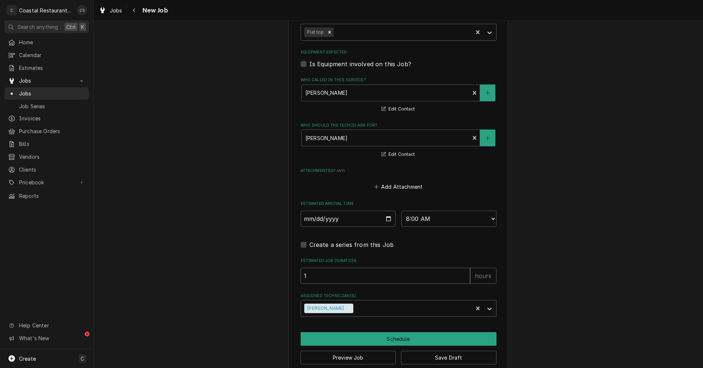
type input "1"
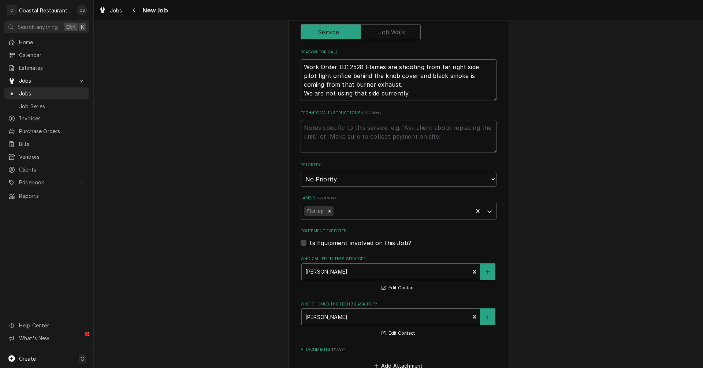
scroll to position [253, 0]
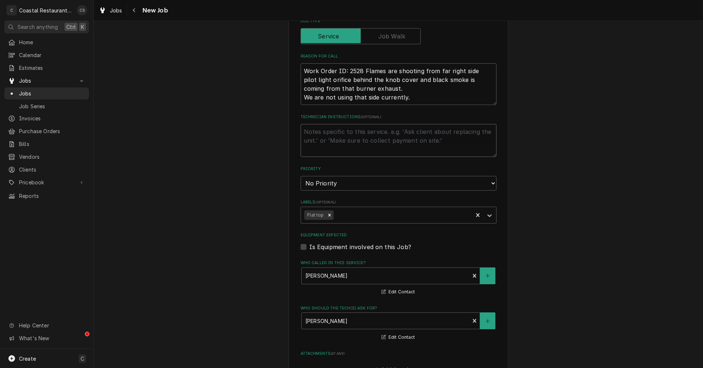
click at [317, 130] on textarea "Technician Instructions ( optional )" at bounding box center [398, 140] width 196 height 33
type textarea "x"
type textarea "W"
type textarea "x"
type textarea "We"
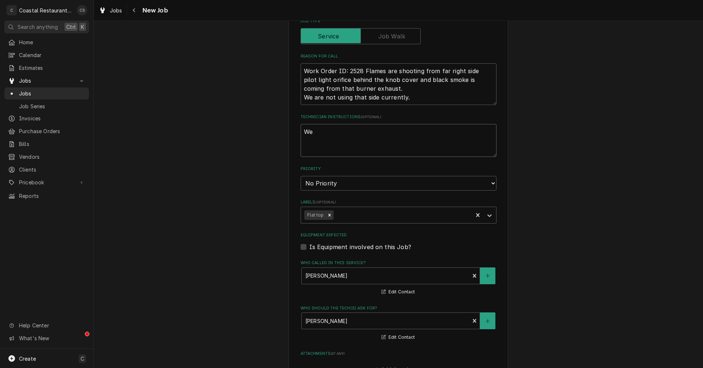
type textarea "x"
type textarea "We"
type textarea "x"
type textarea "We i"
type textarea "x"
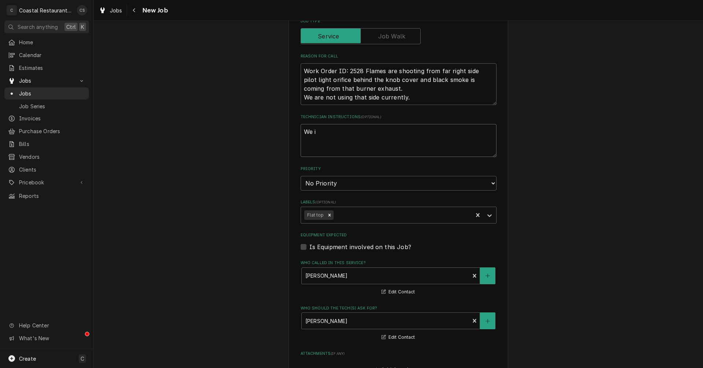
type textarea "We in"
type textarea "x"
type textarea "We ins"
type textarea "x"
type textarea "We inst"
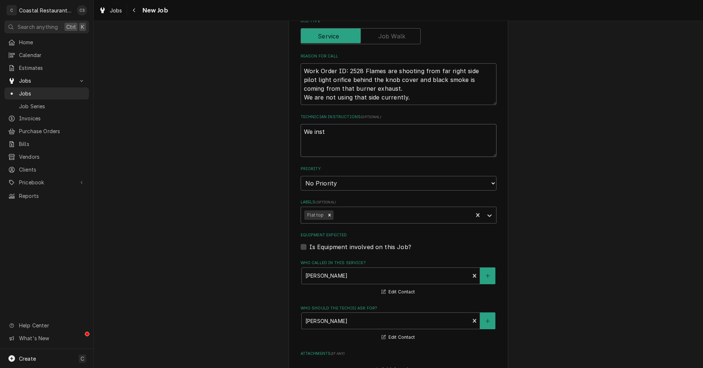
type textarea "x"
type textarea "We insta"
type textarea "x"
type textarea "We instal"
type textarea "x"
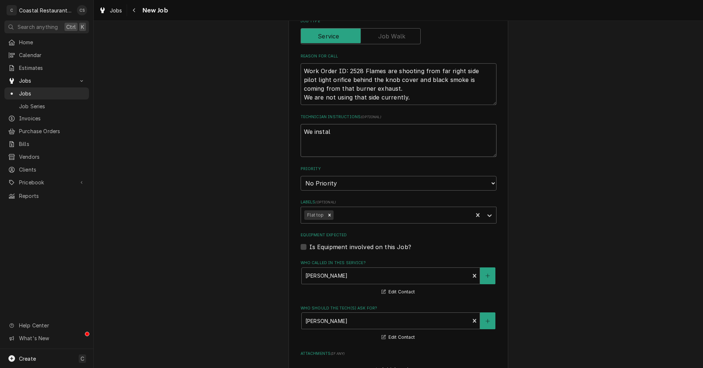
type textarea "We install"
type textarea "x"
type textarea "We installe"
type textarea "x"
type textarea "We installed"
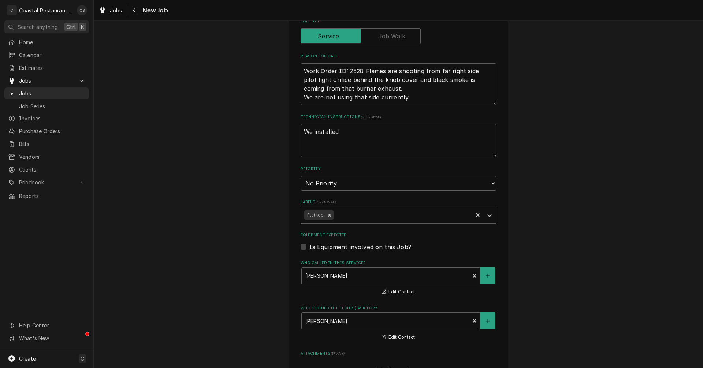
type textarea "x"
type textarea "We installed"
type textarea "x"
type textarea "We installed n"
type textarea "x"
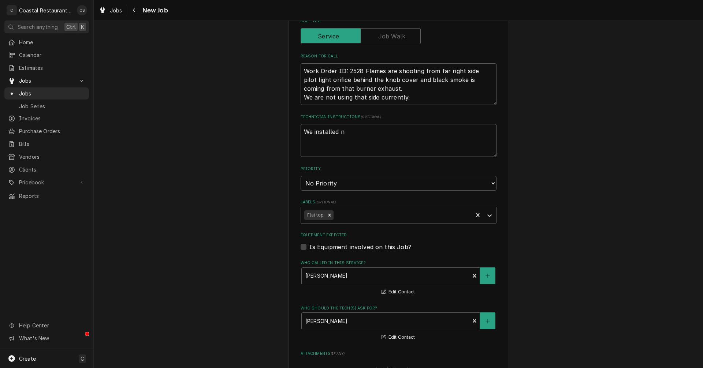
type textarea "We installed ne"
type textarea "x"
type textarea "We installed new"
type textarea "x"
type textarea "We installed new"
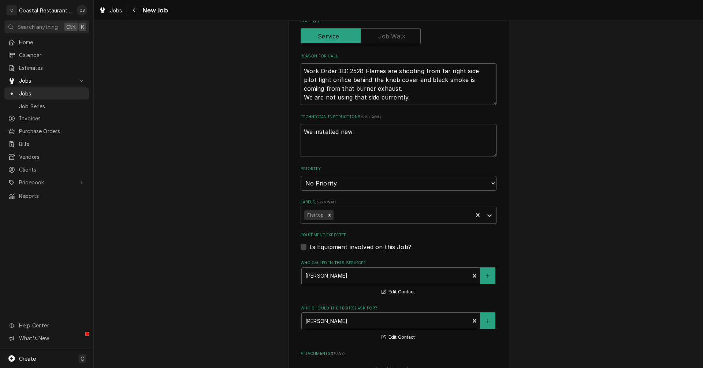
type textarea "x"
type textarea "We installed new b"
type textarea "x"
type textarea "We installed new bu"
type textarea "x"
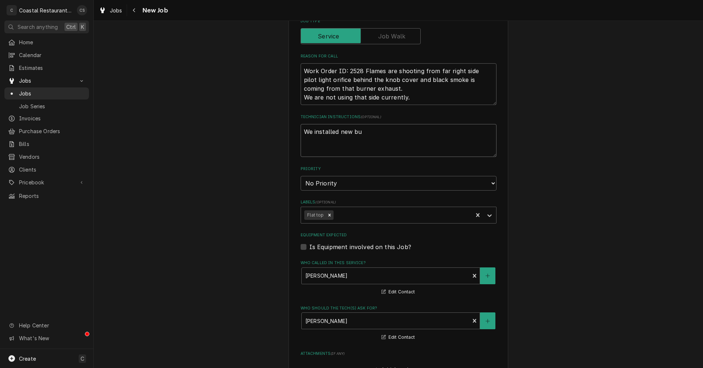
type textarea "We installed new bur"
type textarea "x"
type textarea "We installed new burn"
type textarea "x"
type textarea "We installed new burne"
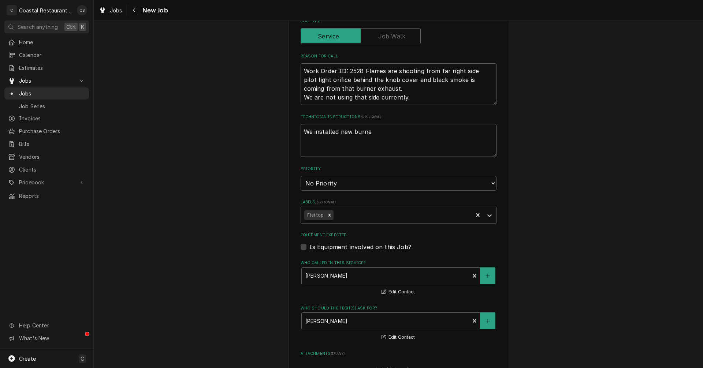
type textarea "x"
type textarea "We installed new burner"
type textarea "x"
type textarea "We installed new burners"
type textarea "x"
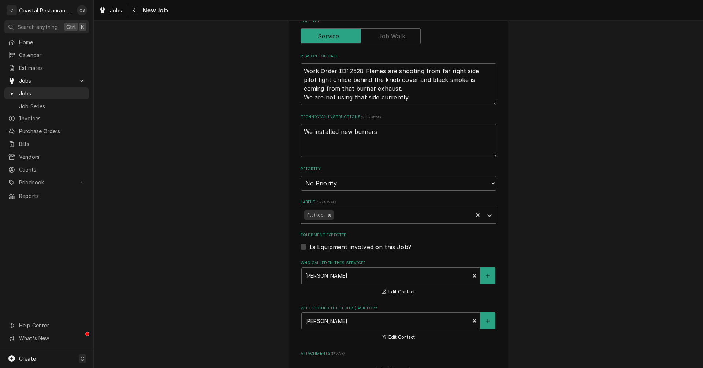
type textarea "We installed new burners"
type textarea "x"
type textarea "We installed new burners a"
type textarea "x"
type textarea "We installed new burners an"
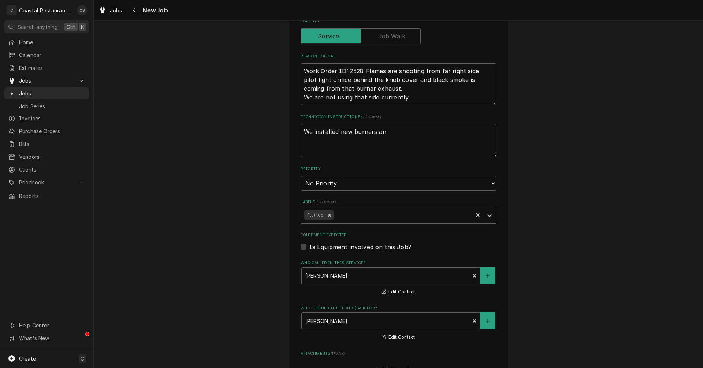
type textarea "x"
type textarea "We installed new burners and"
type textarea "x"
type textarea "We installed new burners and"
type textarea "x"
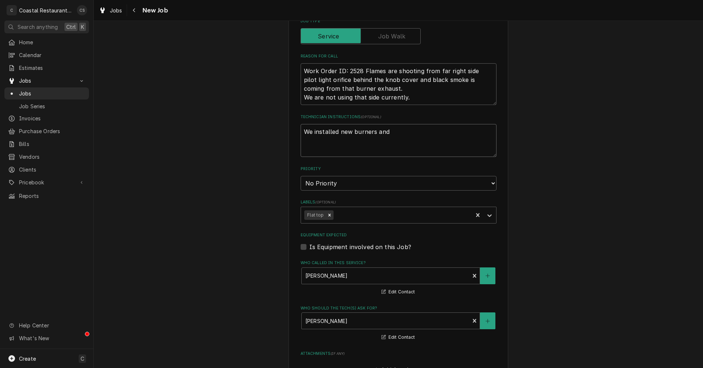
type textarea "We installed new burners and a"
type textarea "x"
type textarea "We installed new burners and a"
type textarea "x"
type textarea "We installed new burners and a n"
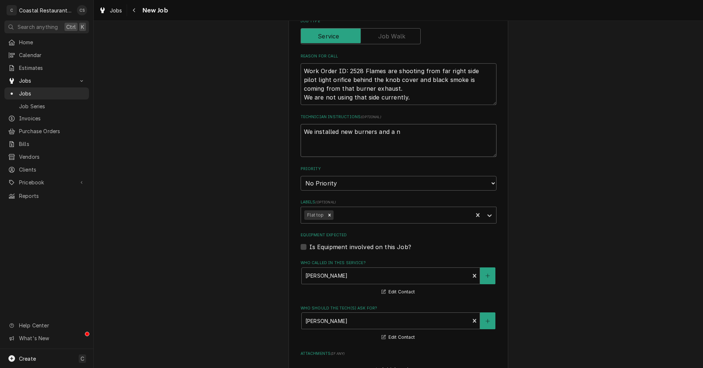
type textarea "x"
type textarea "We installed new burners and a ne"
type textarea "x"
type textarea "We installed new burners and a new"
type textarea "x"
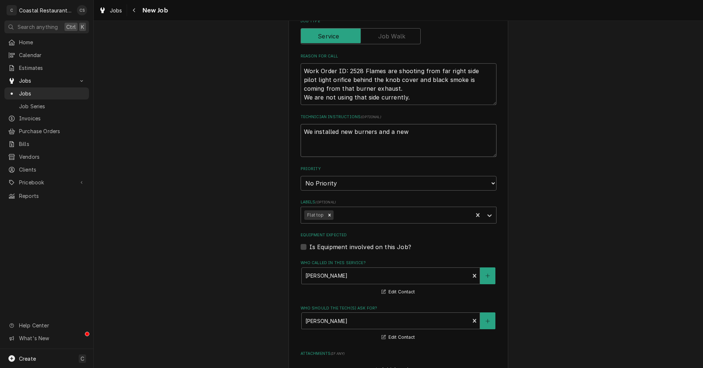
type textarea "We installed new burners and a new"
type textarea "x"
type textarea "We installed new burners and a new g"
type textarea "x"
type textarea "We installed new burners and a new ga"
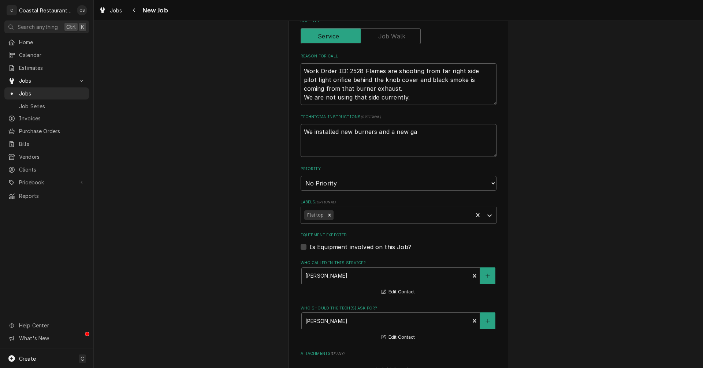
type textarea "x"
type textarea "We installed new burners and a new gas"
type textarea "x"
type textarea "We installed new burners and a new gas"
type textarea "x"
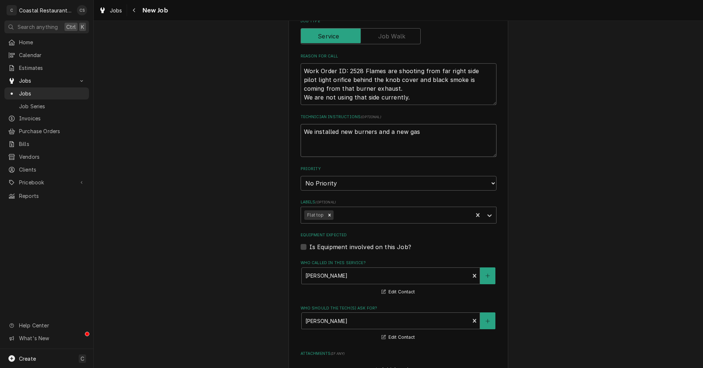
type textarea "We installed new burners and a new gas c"
type textarea "x"
type textarea "We installed new burners and a new gas co"
type textarea "x"
type textarea "We installed new burners and a new gas con"
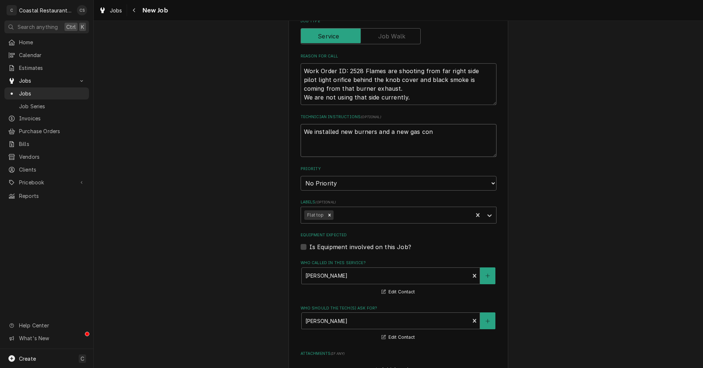
type textarea "x"
type textarea "We installed new burners and a new gas co"
type textarea "x"
type textarea "We installed new burners and a new gas c"
type textarea "x"
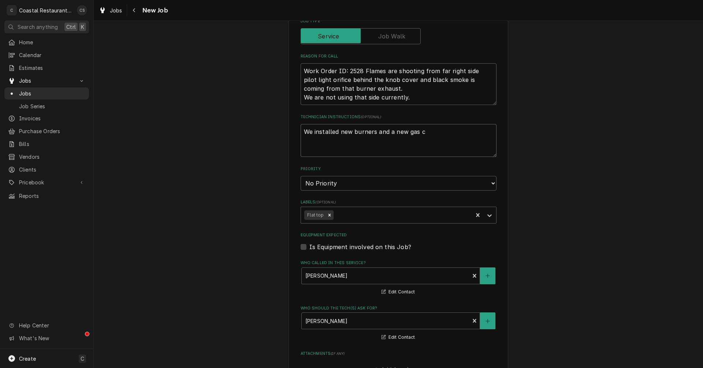
type textarea "We installed new burners and a new gas"
type textarea "x"
type textarea "We installed new burners and a new gas v"
type textarea "x"
type textarea "We installed new burners and a new gas va"
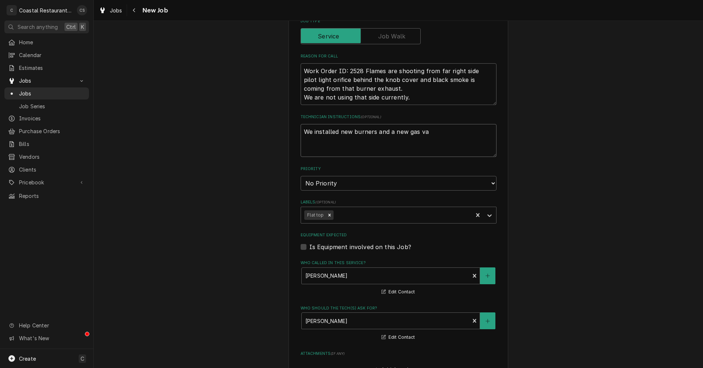
type textarea "x"
type textarea "We installed new burners and a new gas val"
type textarea "x"
type textarea "We installed new burners and a new gas valv"
type textarea "x"
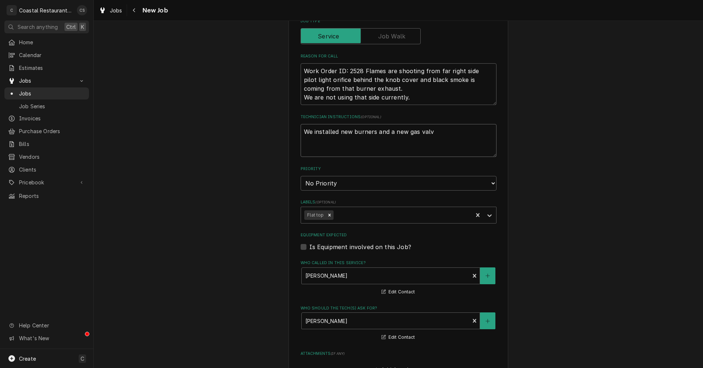
type textarea "We installed new burners and a new gas valve"
type textarea "x"
type textarea "We installed new burners and a new gas valve"
type textarea "x"
type textarea "We installed new burners and a new gas valve o"
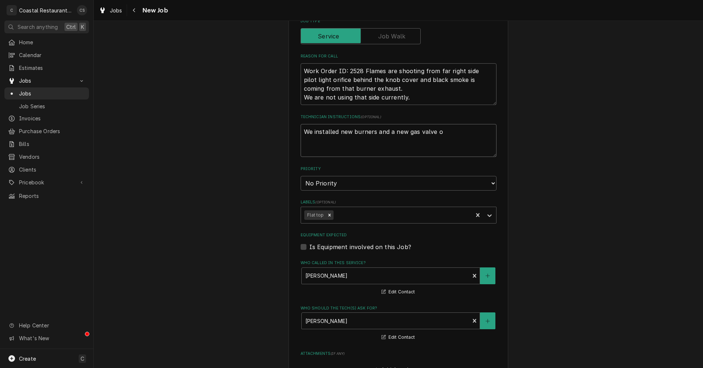
type textarea "x"
type textarea "We installed new burners and a new gas valve on"
type textarea "x"
type textarea "We installed new burners and a new gas valve on"
type textarea "x"
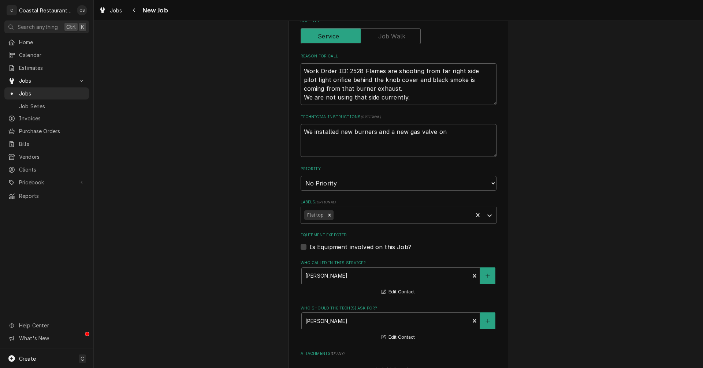
type textarea "We installed new burners and a new gas valve on t"
type textarea "x"
type textarea "We installed new burners and a new gas valve on th"
type textarea "x"
type textarea "We installed new burners and a new gas valve on thi"
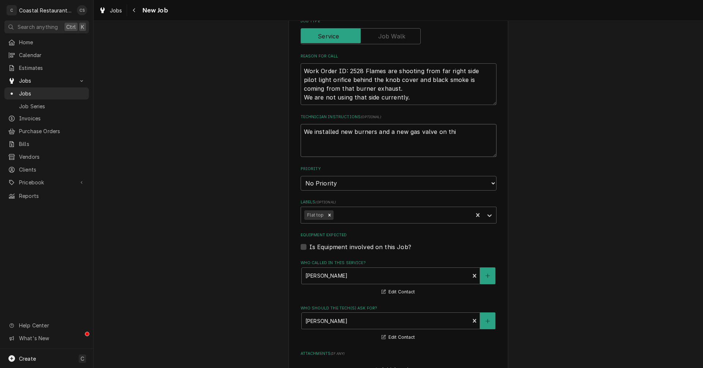
type textarea "x"
type textarea "We installed new burners and a new gas valve on this"
type textarea "x"
type textarea "We installed new burners and a new gas valve on this"
type textarea "x"
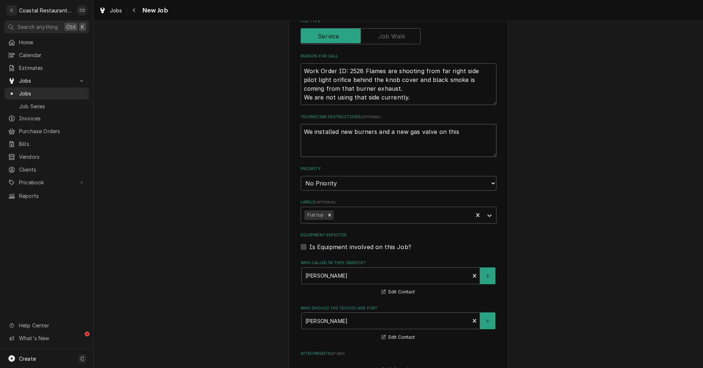
type textarea "We installed new burners and a new gas valve on this u"
type textarea "x"
type textarea "We installed new burners and a new gas valve on this un"
type textarea "x"
type textarea "We installed new burners and a new gas valve on this uni"
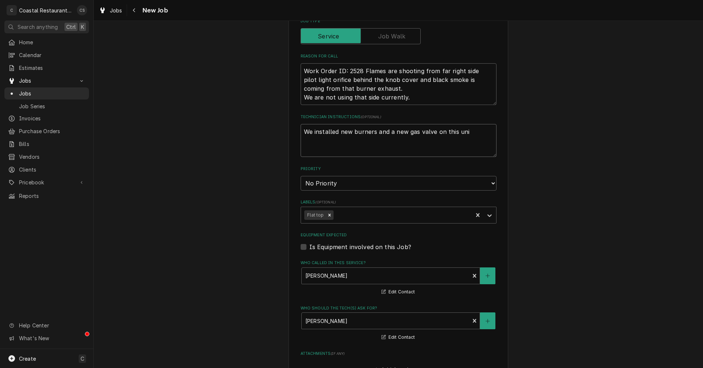
type textarea "x"
type textarea "We installed new burners and a new gas valve on this unit"
type textarea "x"
type textarea "We installed new burners and a new gas valve on this unit"
type textarea "x"
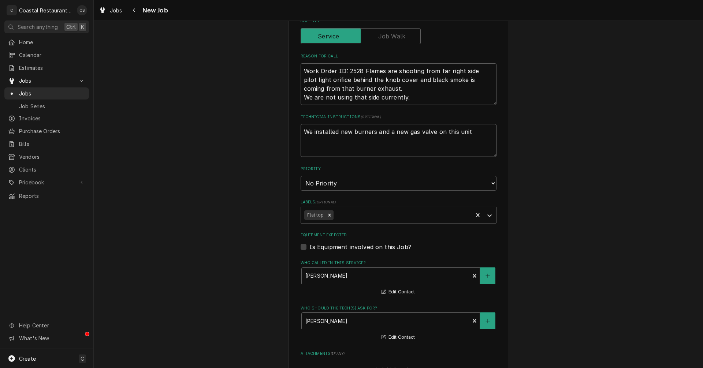
type textarea "We installed new burners and a new gas valve on this unit a"
type textarea "x"
type textarea "We installed new burners and a new gas valve on this unit as"
type textarea "x"
type textarea "We installed new burners and a new gas valve on this unit as"
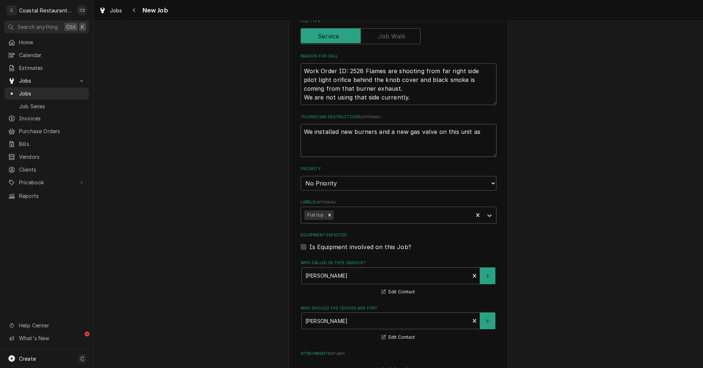
type textarea "x"
type textarea "We installed new burners and a new gas valve on this unit as w"
type textarea "x"
type textarea "We installed new burners and a new gas valve on this unit as we"
type textarea "x"
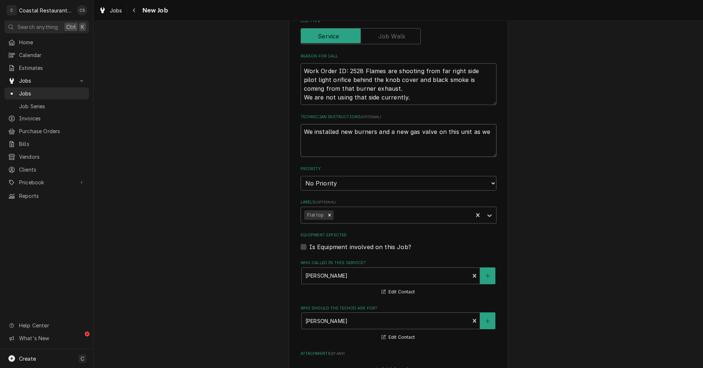
type textarea "We installed new burners and a new gas valve on this unit as wel"
type textarea "x"
type textarea "We installed new burners and a new gas valve on this unit as well"
type textarea "x"
type textarea "We installed new burners and a new gas valve on this unit as well"
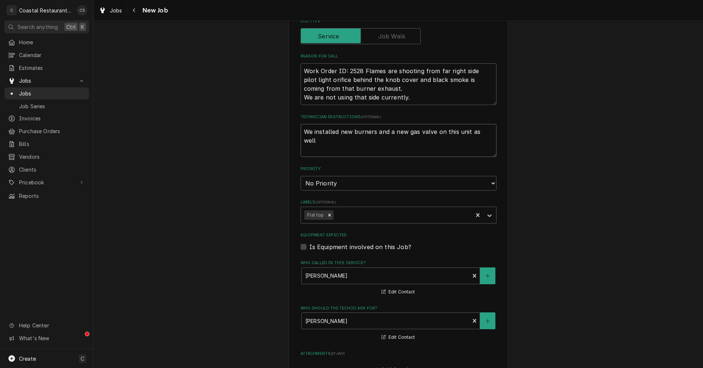
type textarea "x"
type textarea "We installed new burners and a new gas valve on this unit as well a"
type textarea "x"
type textarea "We installed new burners and a new gas valve on this unit as well as"
type textarea "x"
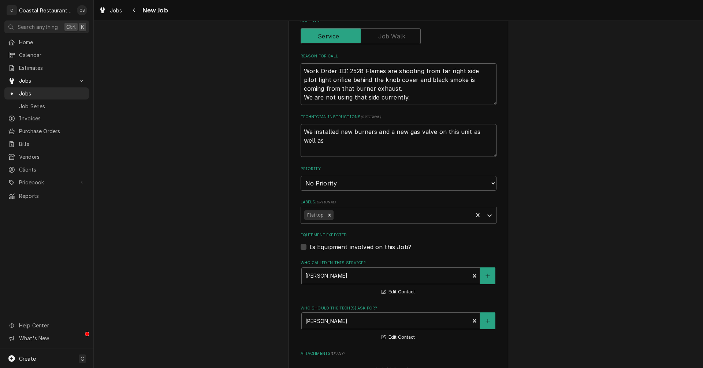
type textarea "We installed new burners and a new gas valve on this unit as well as"
type textarea "x"
type textarea "We installed new burners and a new gas valve on this unit as well as r"
type textarea "x"
type textarea "We installed new burners and a new gas valve on this unit as well as re"
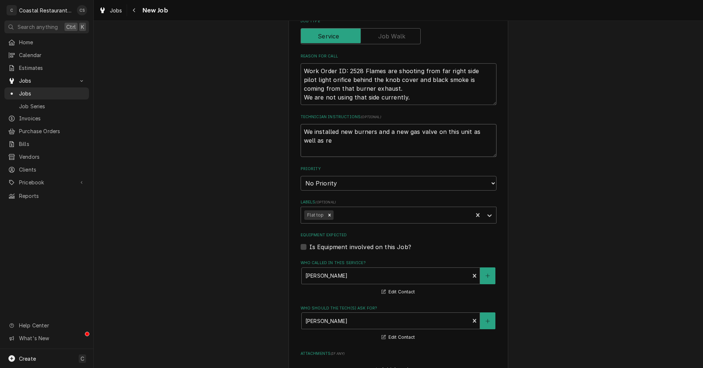
type textarea "x"
type textarea "We installed new burners and a new gas valve on this unit as well as reg"
type textarea "x"
type textarea "We installed new burners and a new gas valve on this unit as well as regu"
type textarea "x"
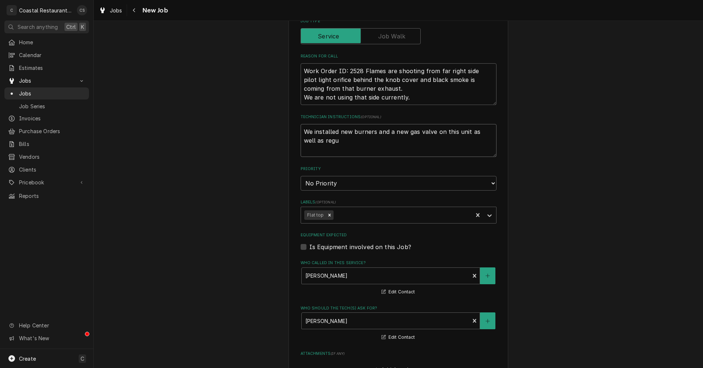
type textarea "We installed new burners and a new gas valve on this unit as well as regul"
type textarea "x"
type textarea "We installed new burners and a new gas valve on this unit as well as regula"
type textarea "x"
type textarea "We installed new burners and a new gas valve on this unit as well as regulat"
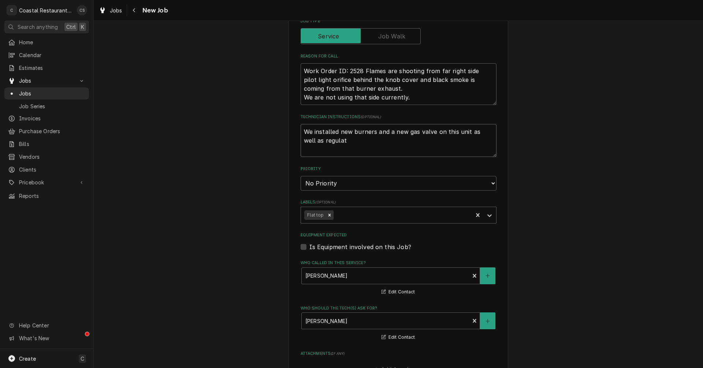
type textarea "x"
type textarea "We installed new burners and a new gas valve on this unit as well as regulato"
type textarea "x"
type textarea "We installed new burners and a new gas valve on this unit as well as regulator"
type textarea "x"
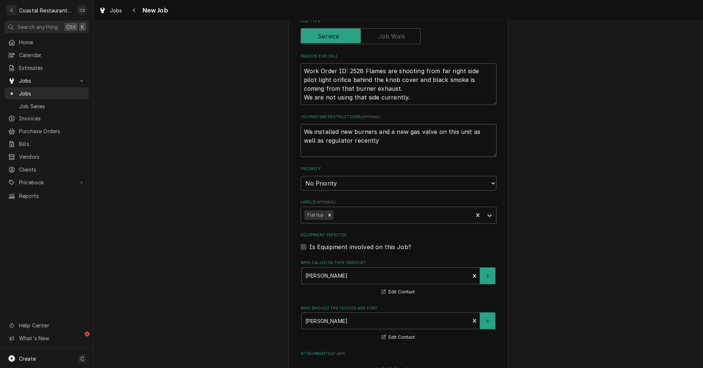
drag, startPoint x: 316, startPoint y: 129, endPoint x: 369, endPoint y: 140, distance: 54.2
click at [369, 139] on textarea "We installed new burners and a new gas valve on this unit as well as regulator …" at bounding box center [398, 140] width 196 height 33
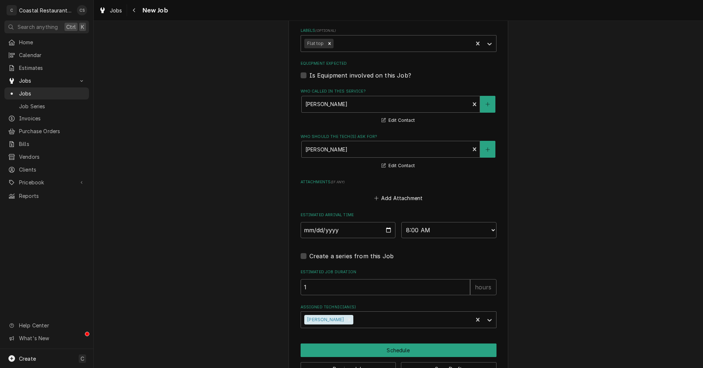
scroll to position [448, 0]
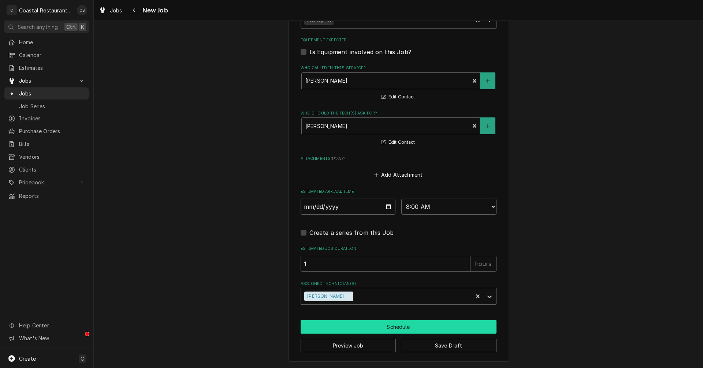
click at [386, 328] on button "Schedule" at bounding box center [398, 327] width 196 height 14
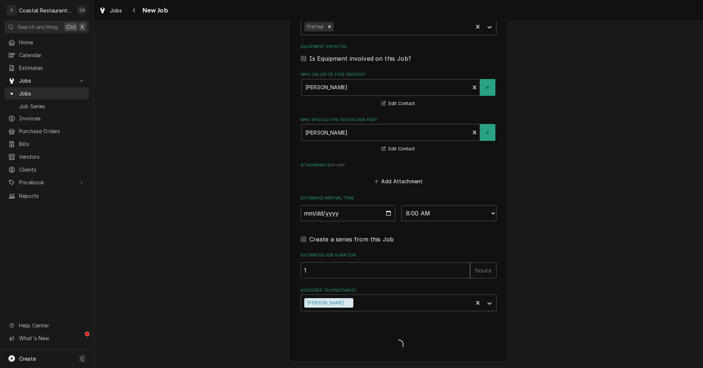
scroll to position [442, 0]
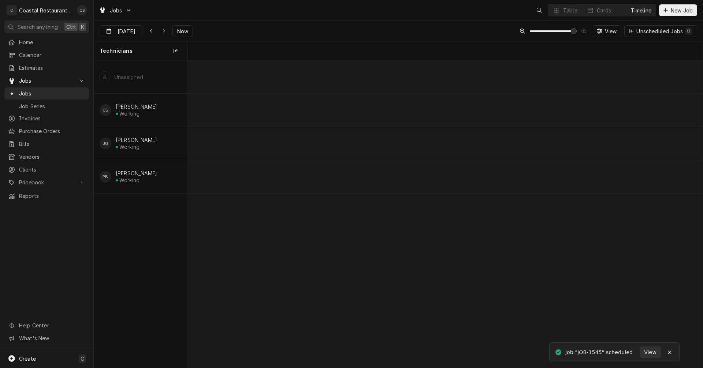
scroll to position [0, 10194]
click at [135, 31] on div "Dynamic Content Wrapper" at bounding box center [137, 32] width 10 height 12
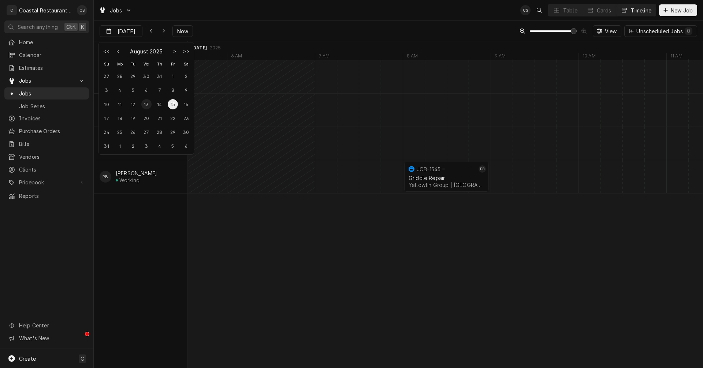
click at [147, 104] on div "13" at bounding box center [146, 104] width 10 height 10
type input "Aug 13"
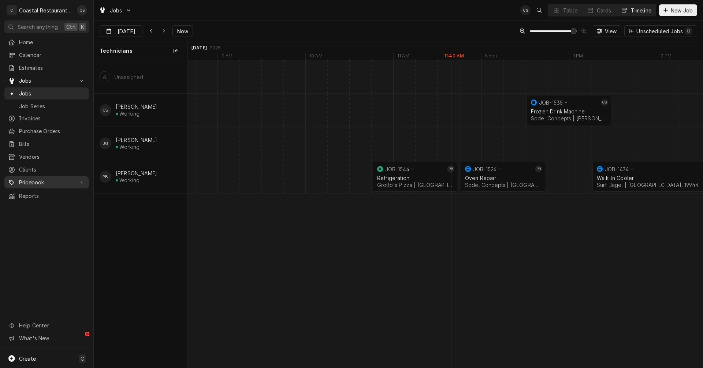
click at [36, 179] on span "Pricebook" at bounding box center [46, 183] width 55 height 8
click at [37, 204] on span "Parts & Materials" at bounding box center [52, 208] width 66 height 8
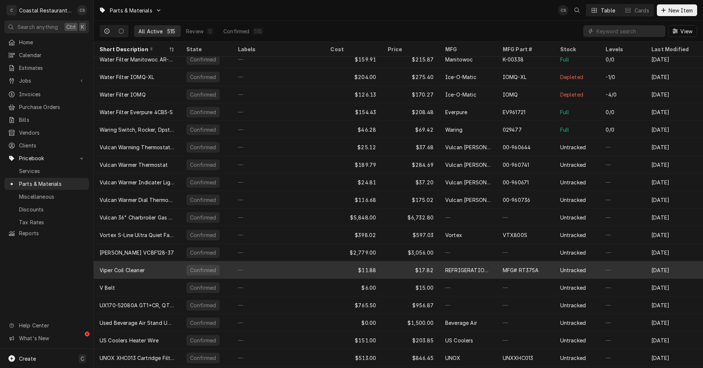
scroll to position [109, 0]
